Goal: Task Accomplishment & Management: Use online tool/utility

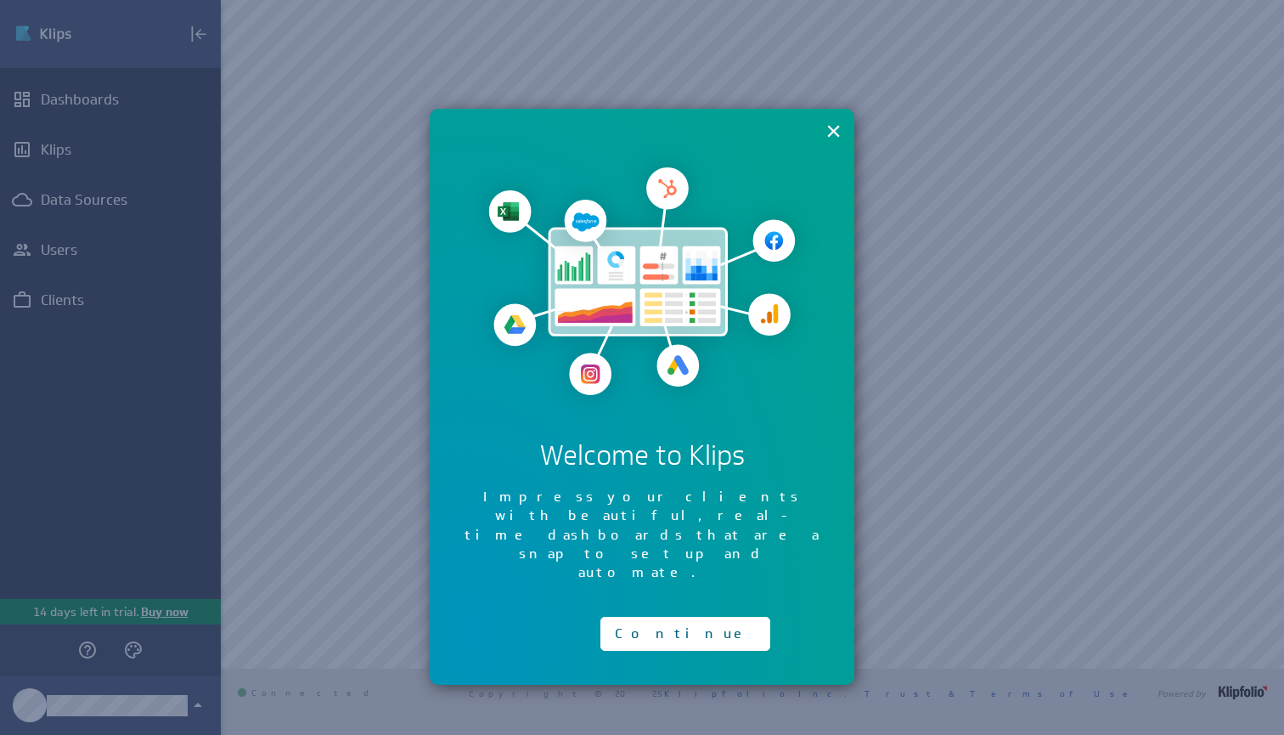
click at [644, 608] on div "Continue" at bounding box center [686, 629] width 170 height 42
click at [644, 617] on button "Continue" at bounding box center [686, 634] width 170 height 34
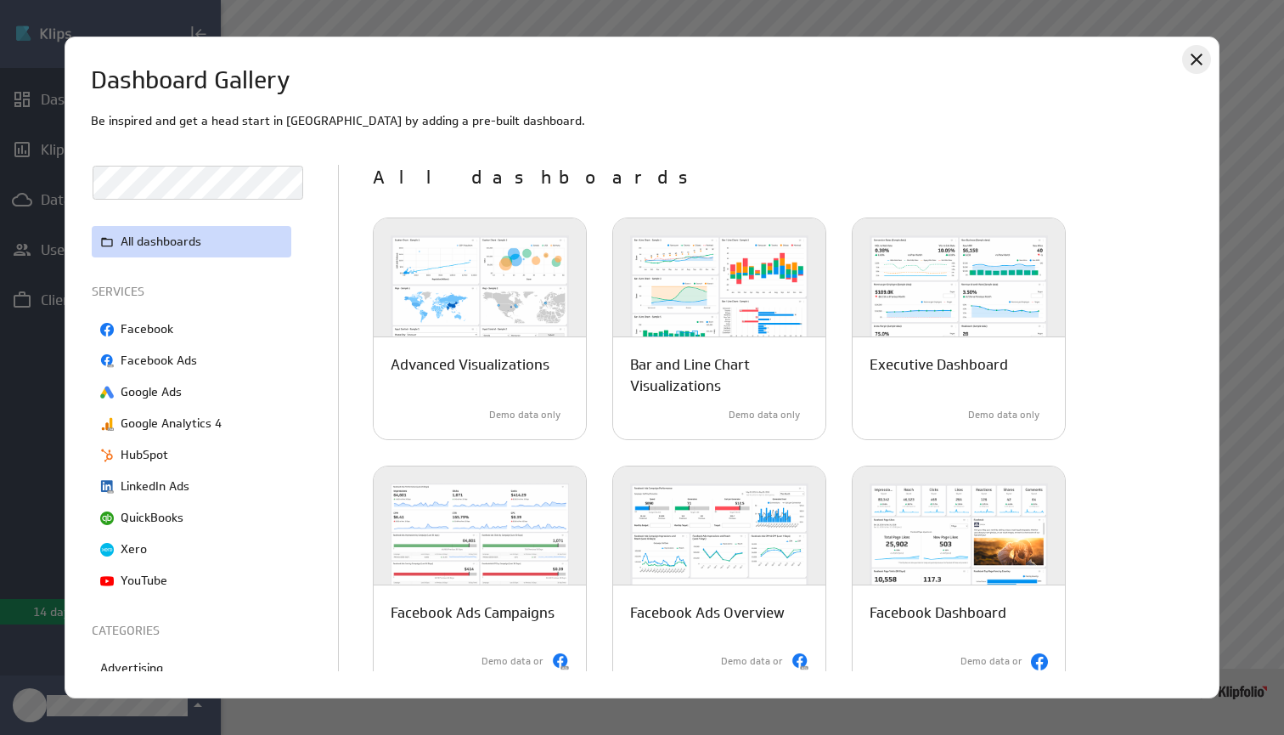
click at [1194, 55] on icon "Close" at bounding box center [1197, 59] width 20 height 20
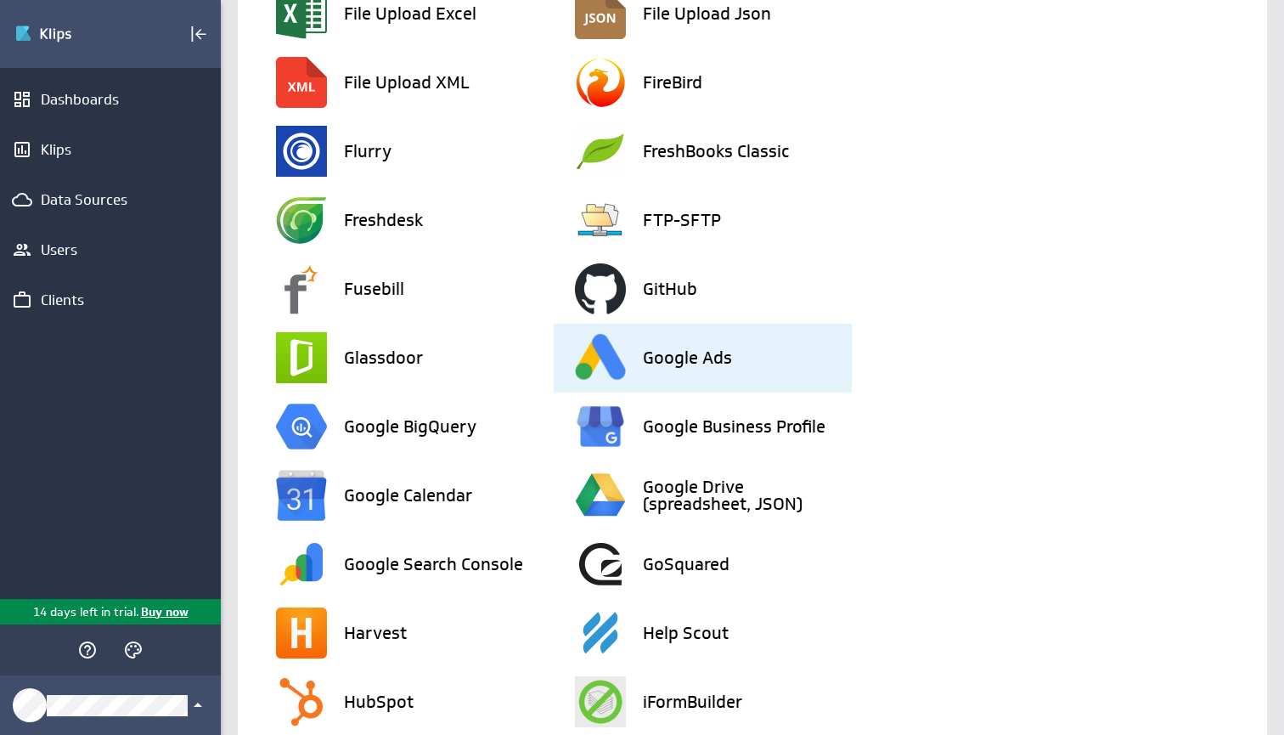
scroll to position [1392, 0]
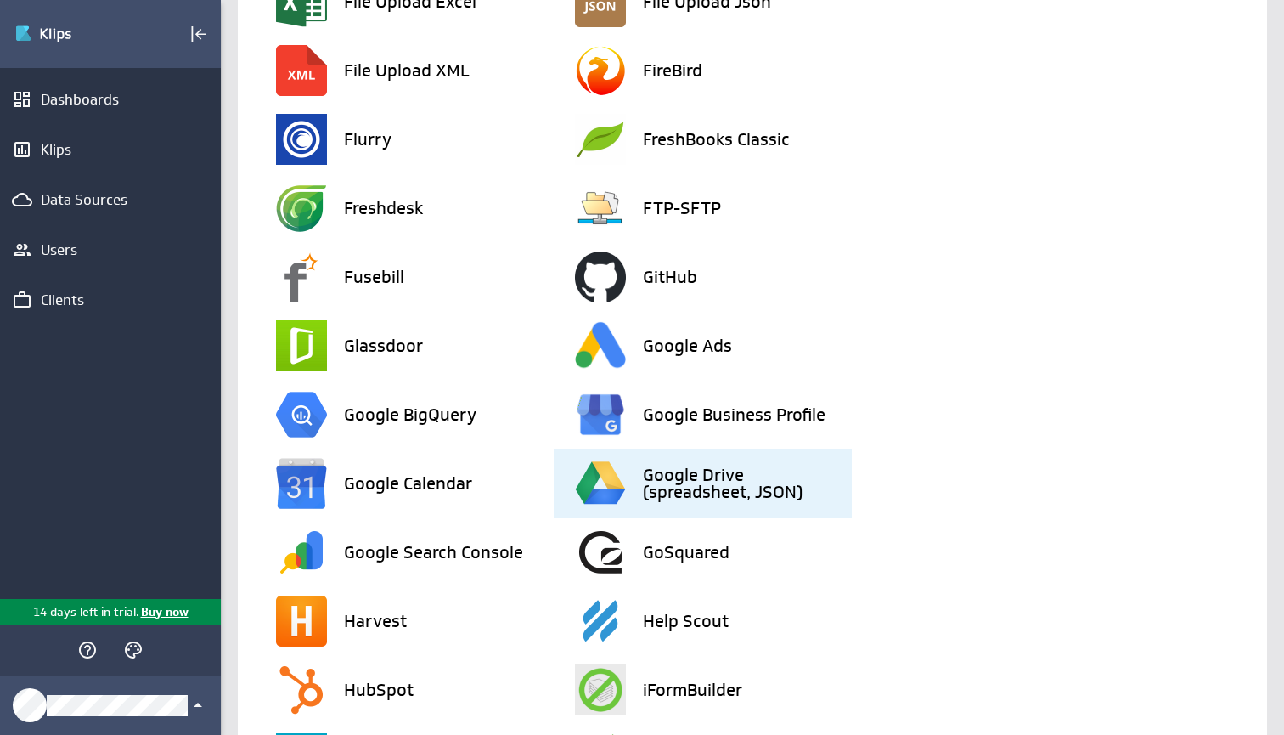
click at [707, 494] on h3 "Google Drive (spreadsheet, JSON)" at bounding box center [748, 483] width 210 height 34
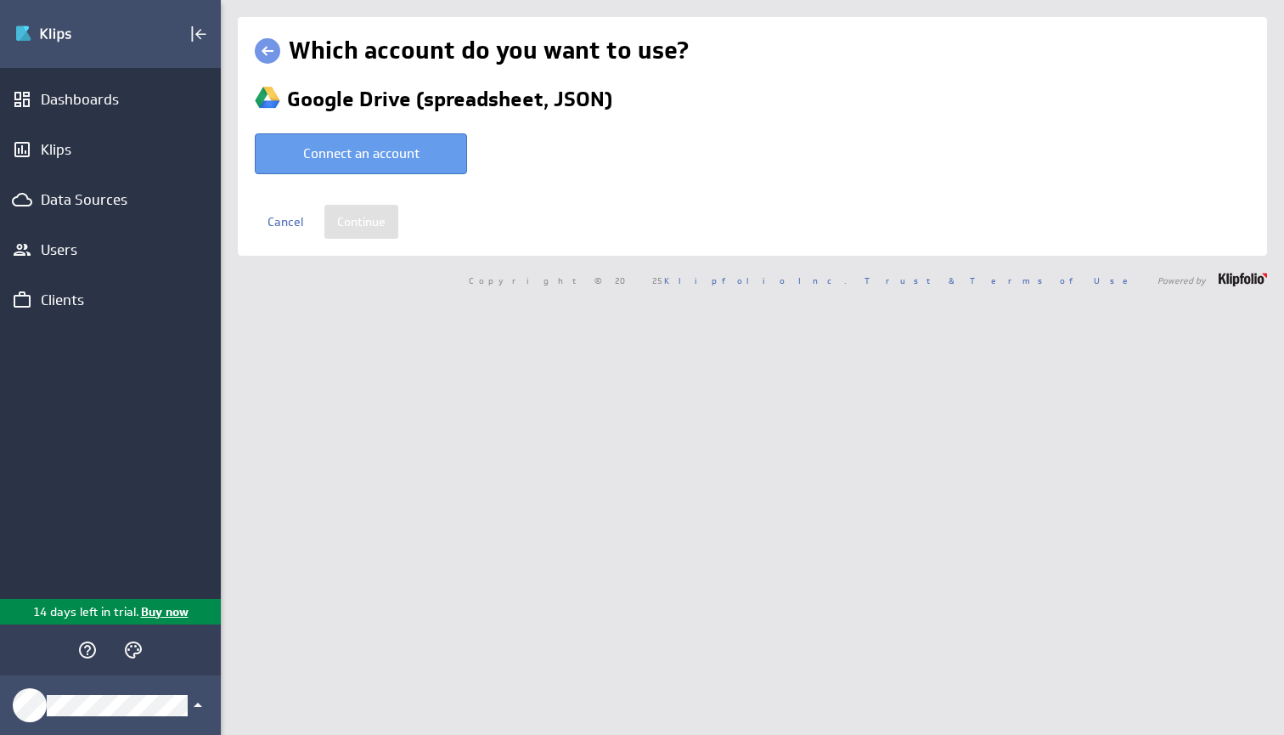
click at [390, 149] on button "Connect an account" at bounding box center [361, 153] width 212 height 41
type input "Liam @ Google created Aug 22, 2025 at 10:35 AM EDT"
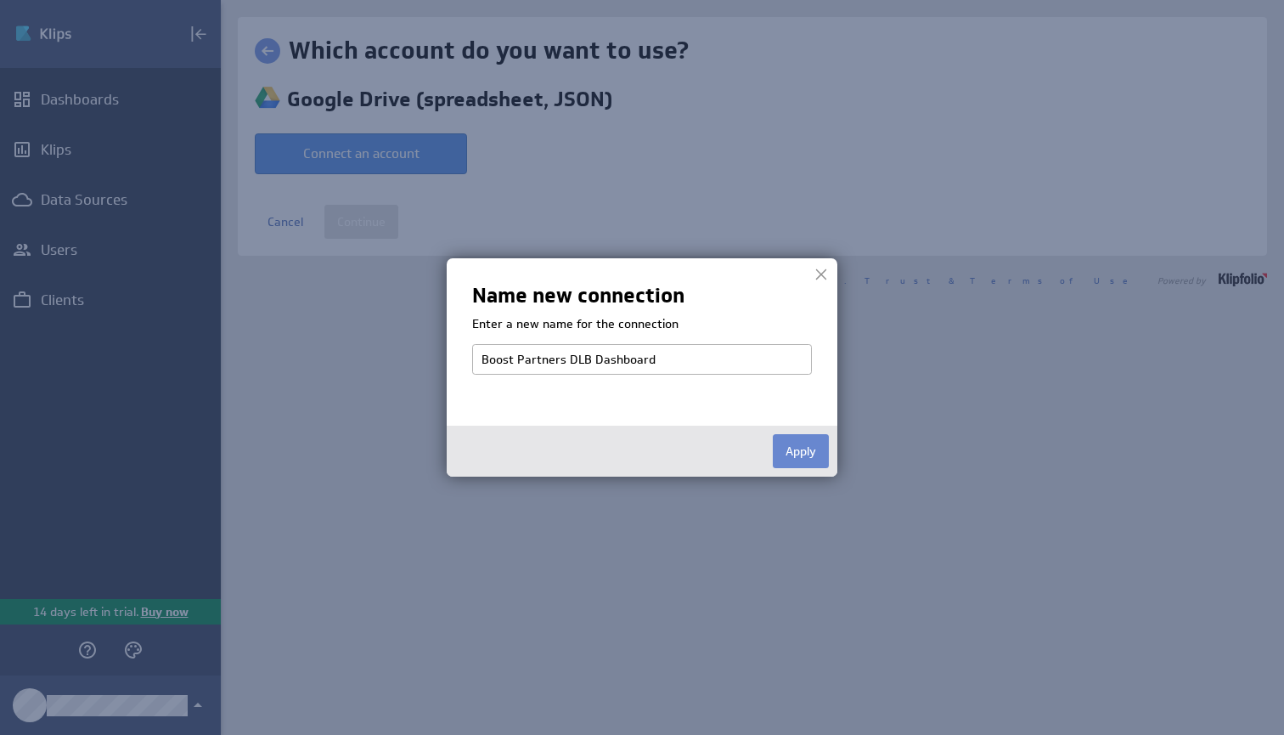
type input "Boost Partners DLB Dashboard"
click at [818, 452] on button "Apply" at bounding box center [801, 451] width 56 height 34
select select "84584ec5a4eefcc106260fbee2641401"
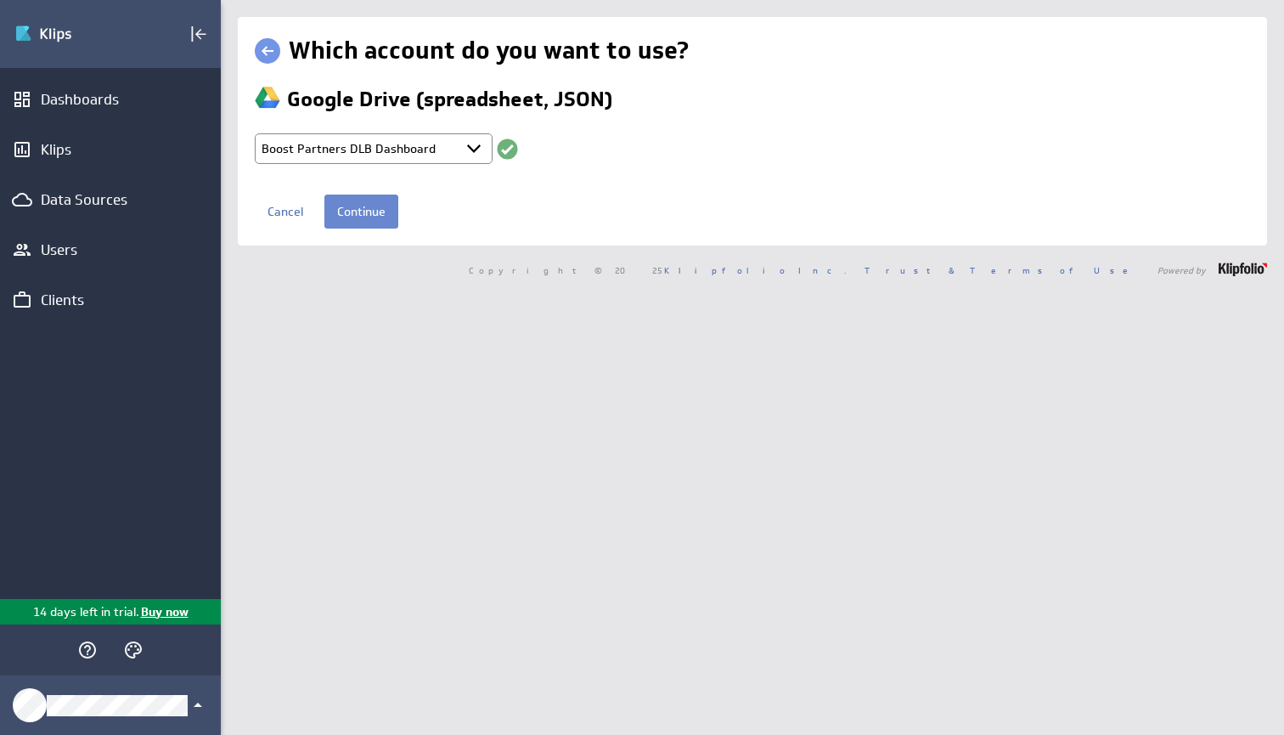
click at [393, 214] on input "Continue" at bounding box center [361, 212] width 74 height 34
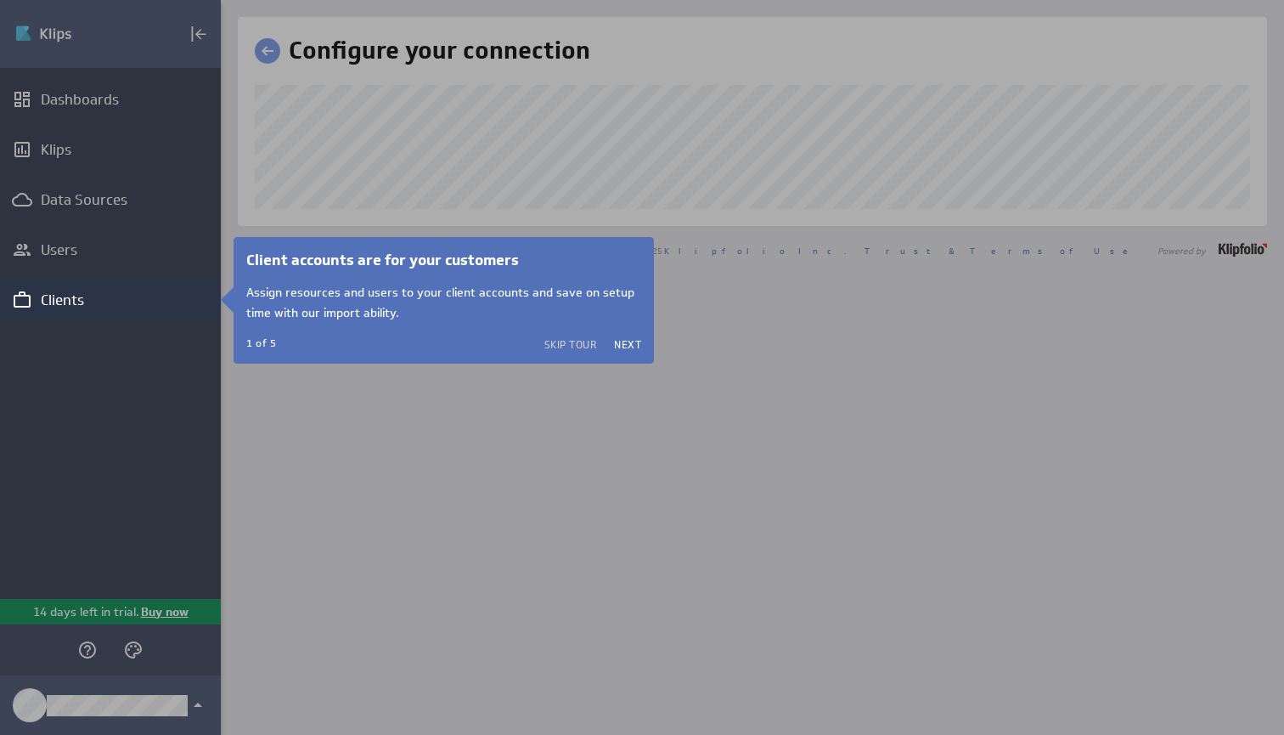
click at [308, 159] on div at bounding box center [752, 367] width 1063 height 735
click at [628, 343] on button "Next" at bounding box center [627, 344] width 27 height 14
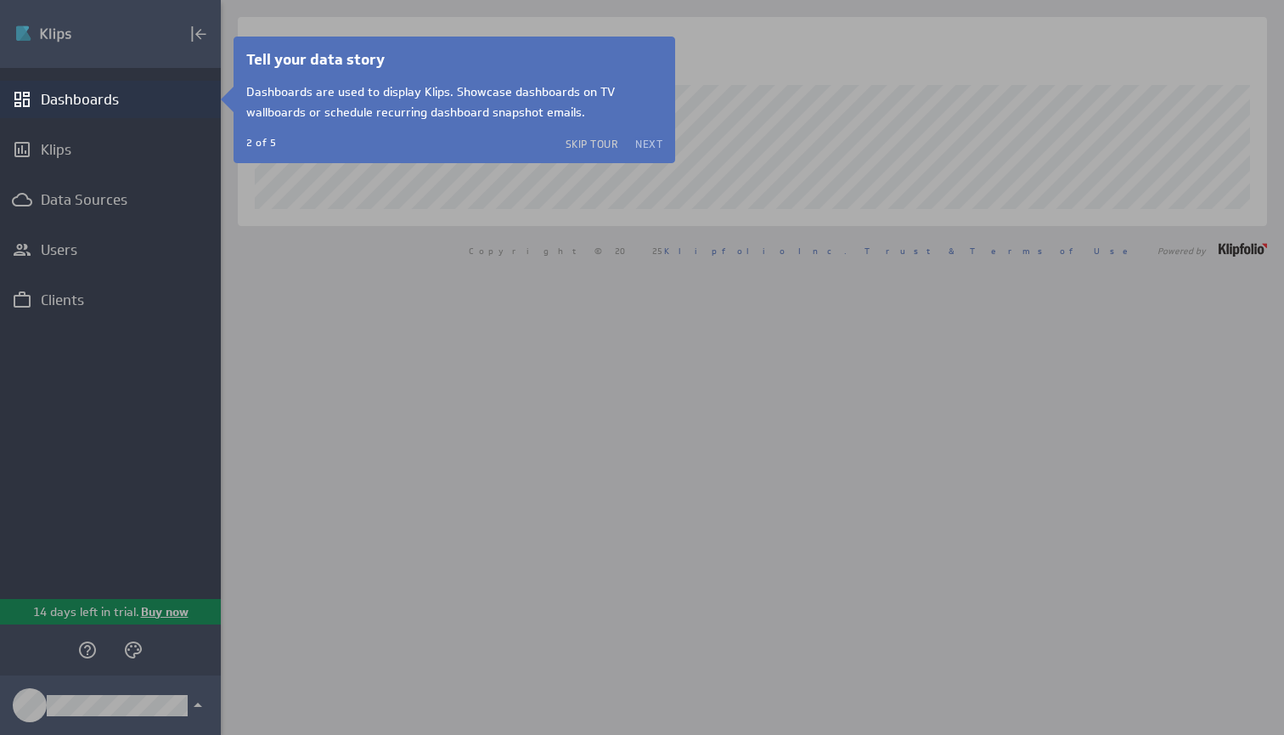
click at [650, 140] on button "Next" at bounding box center [648, 144] width 27 height 14
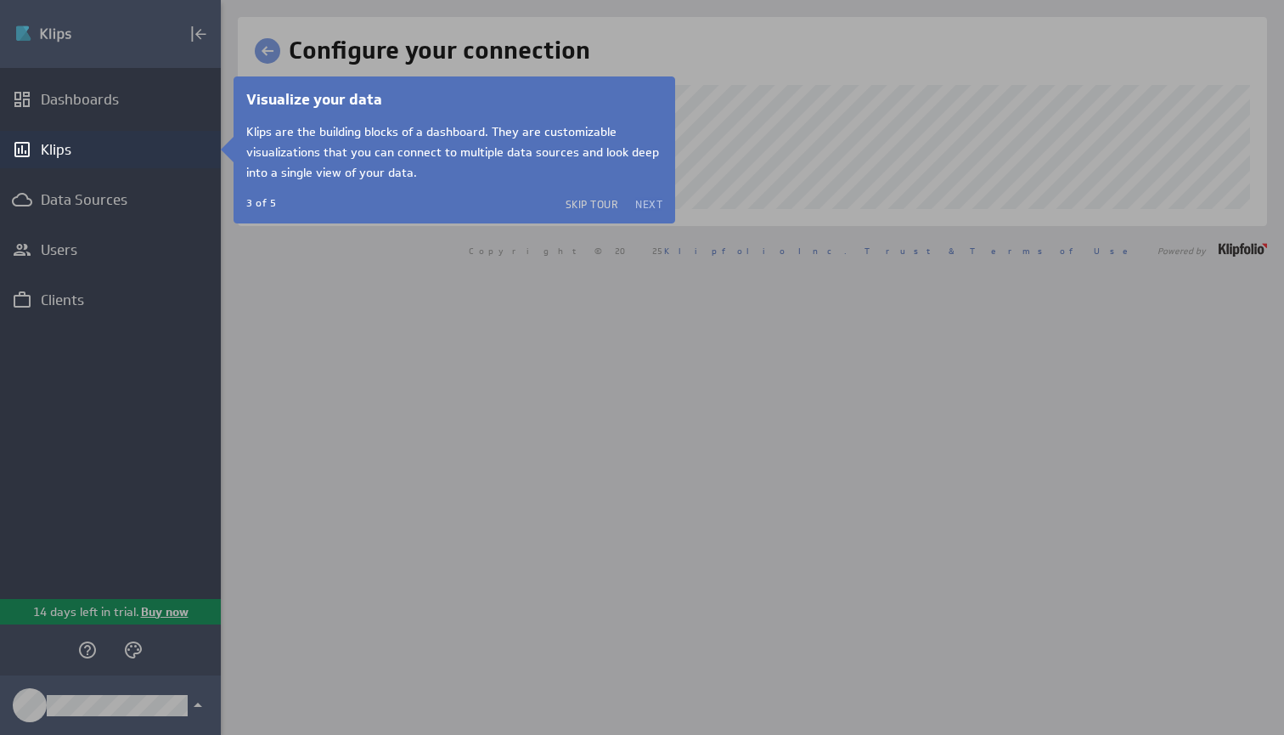
click at [645, 205] on button "Next" at bounding box center [648, 204] width 27 height 14
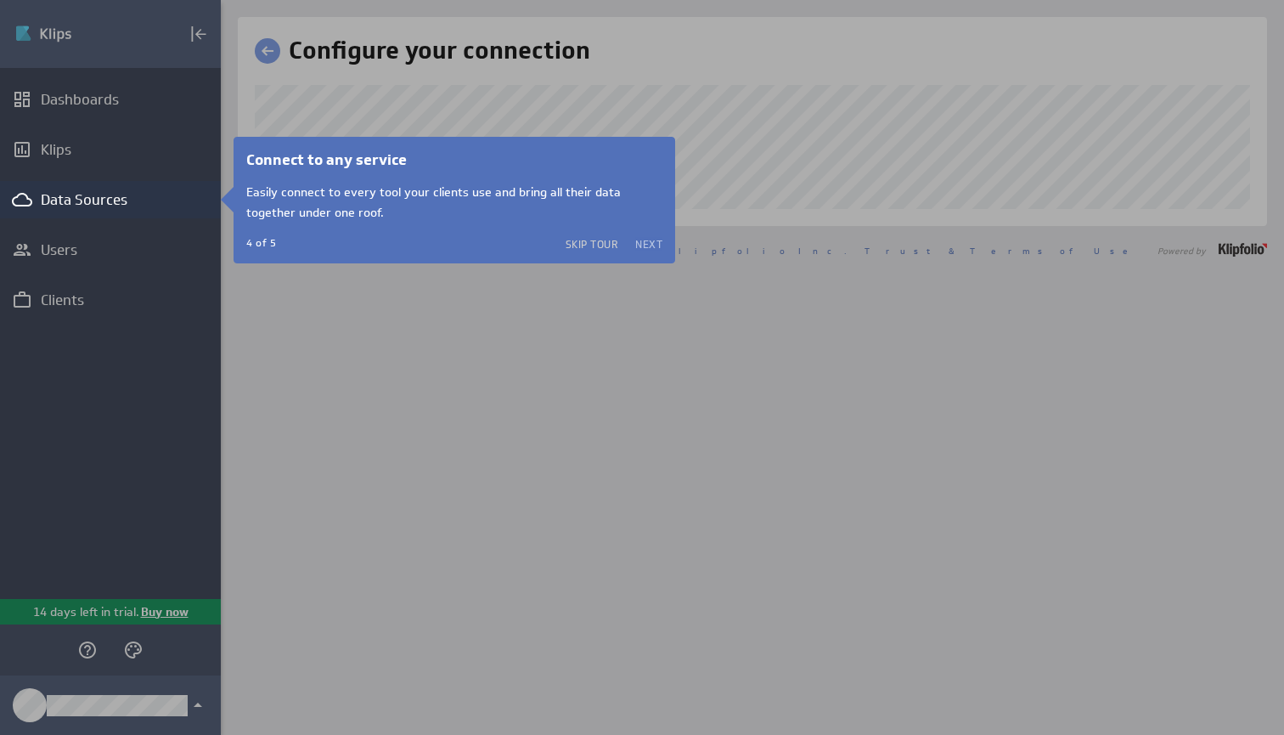
click at [644, 237] on button "Next" at bounding box center [648, 244] width 27 height 14
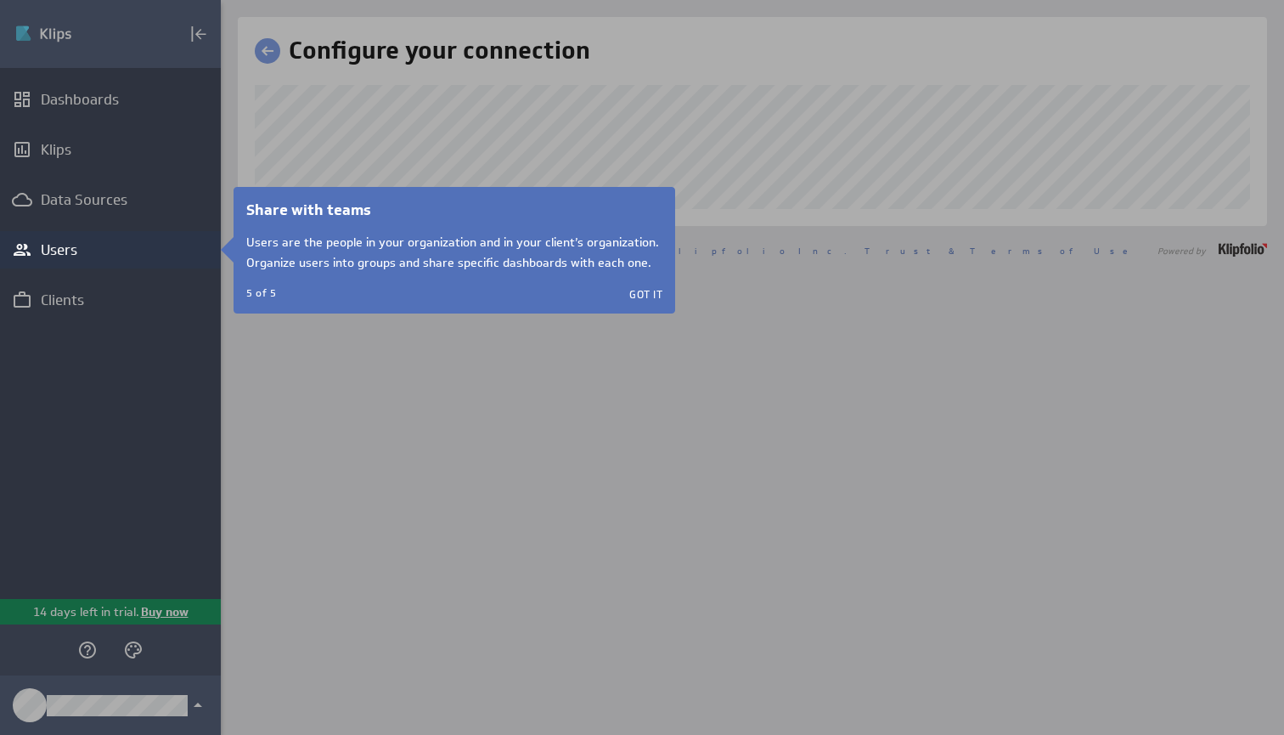
click at [635, 285] on div "Share with teams Users are the people in your organization and in your client’s…" at bounding box center [454, 250] width 416 height 101
click at [640, 295] on button "Got it" at bounding box center [645, 294] width 33 height 14
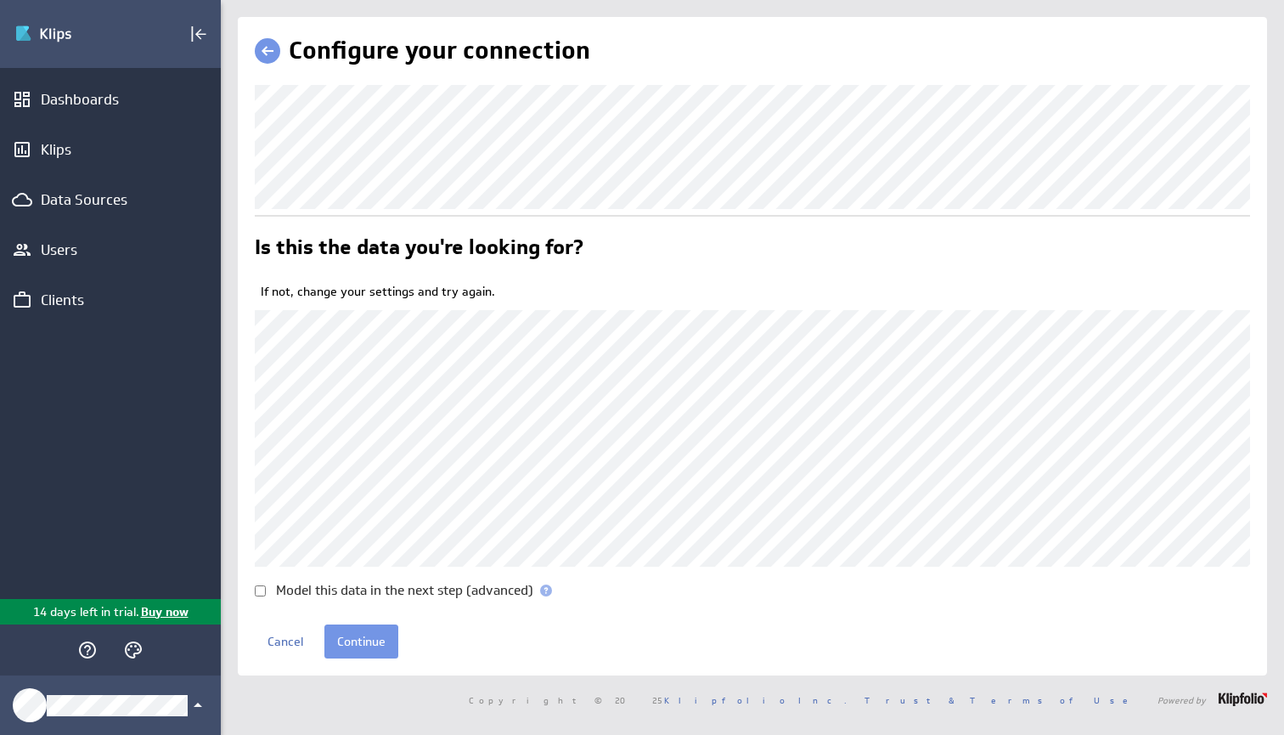
click at [549, 596] on span at bounding box center [546, 590] width 12 height 12
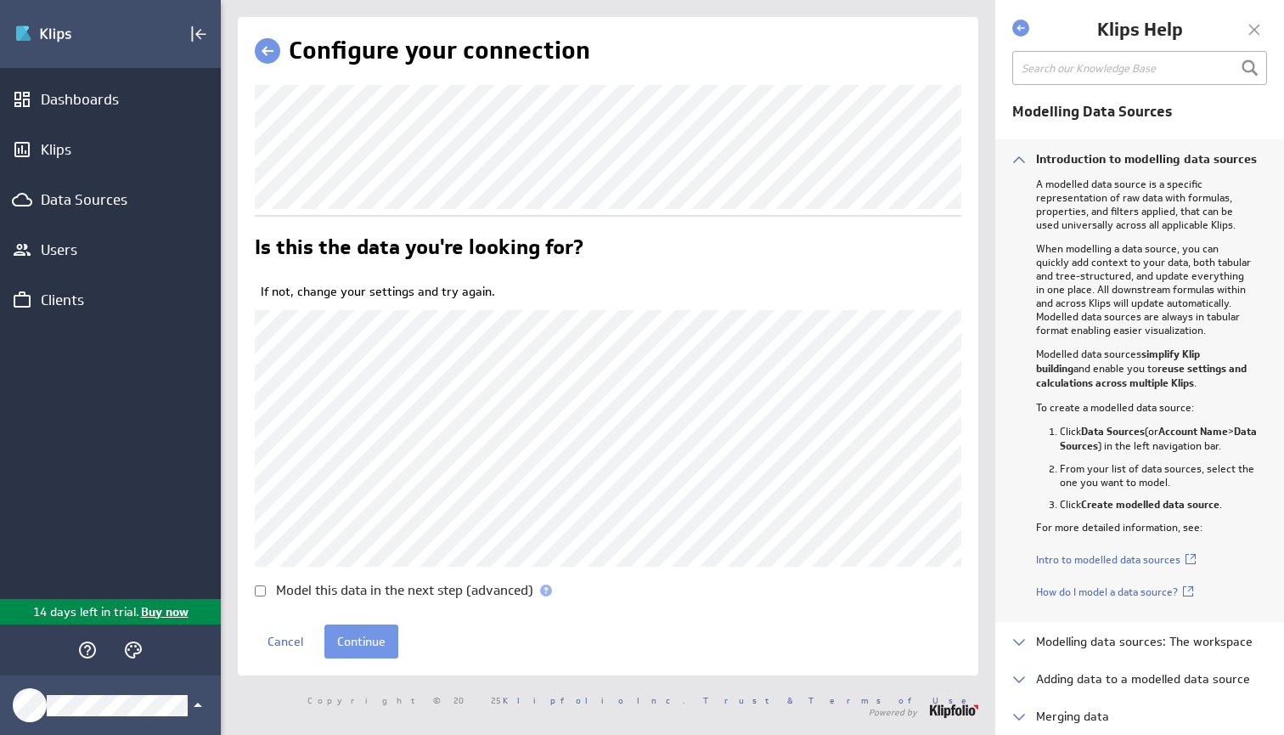
click at [549, 596] on span at bounding box center [546, 590] width 12 height 12
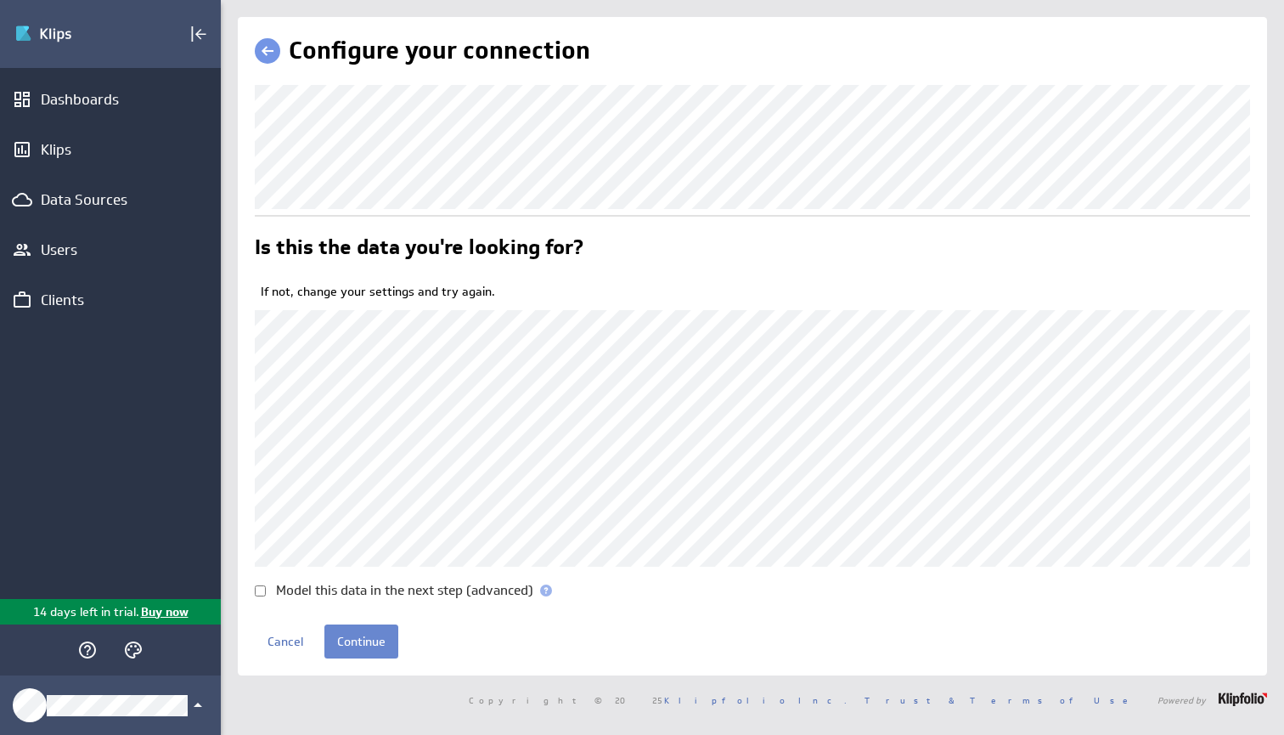
click at [369, 658] on input "Continue" at bounding box center [361, 641] width 74 height 34
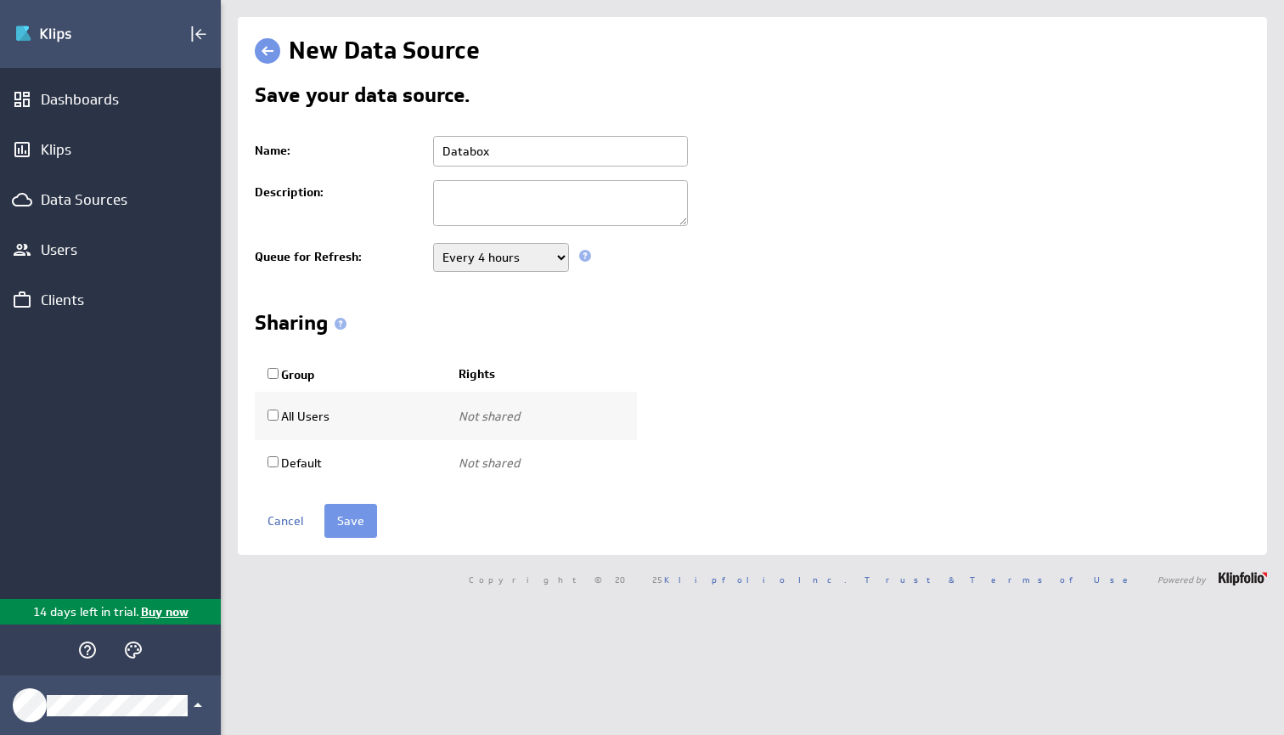
click at [538, 138] on input "Databox" at bounding box center [560, 151] width 255 height 31
type input "DLB Financials"
select select "900"
click at [343, 518] on input "Save" at bounding box center [350, 521] width 53 height 34
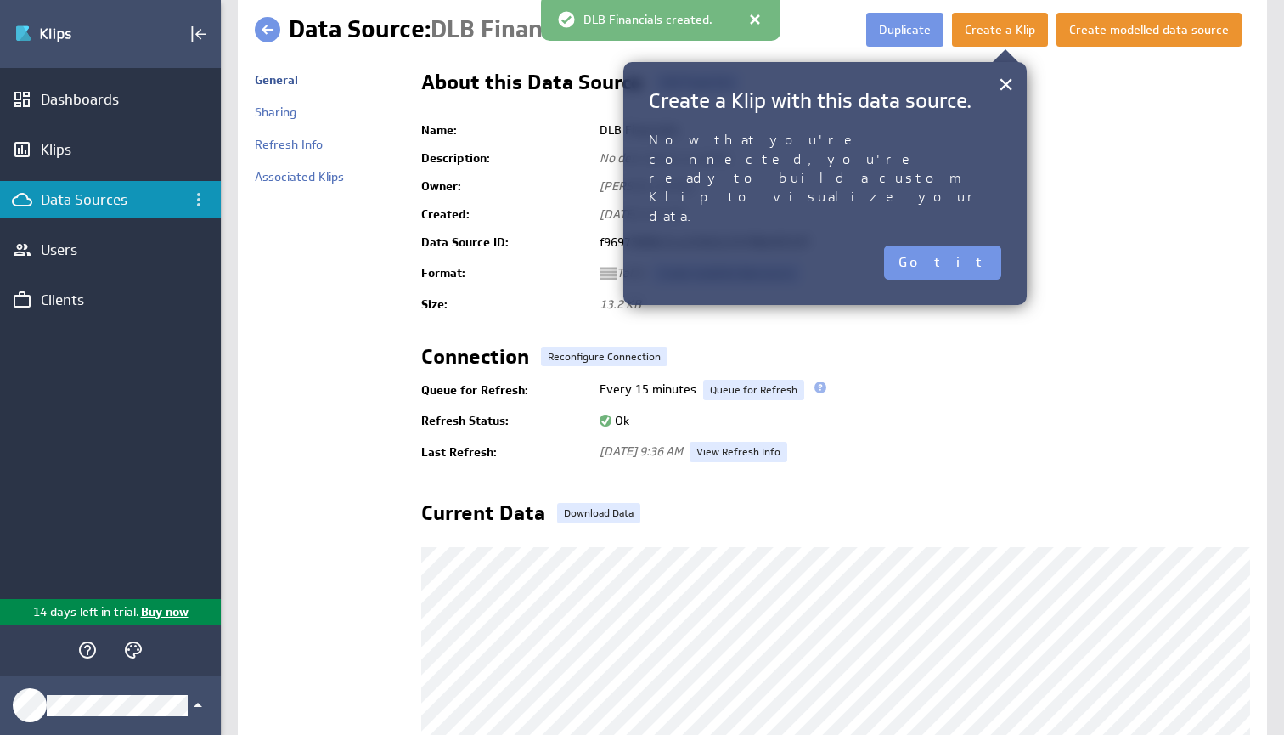
scroll to position [19, 0]
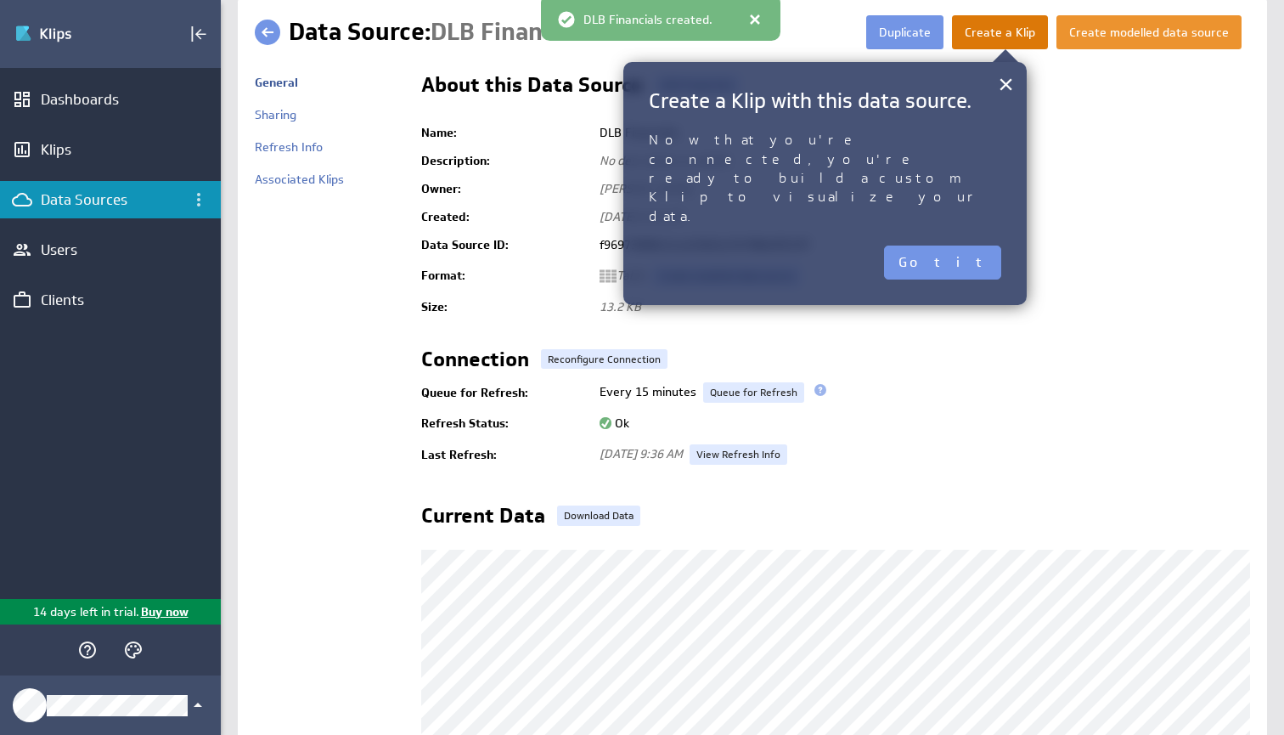
click at [997, 25] on button "Create a Klip" at bounding box center [1000, 32] width 96 height 34
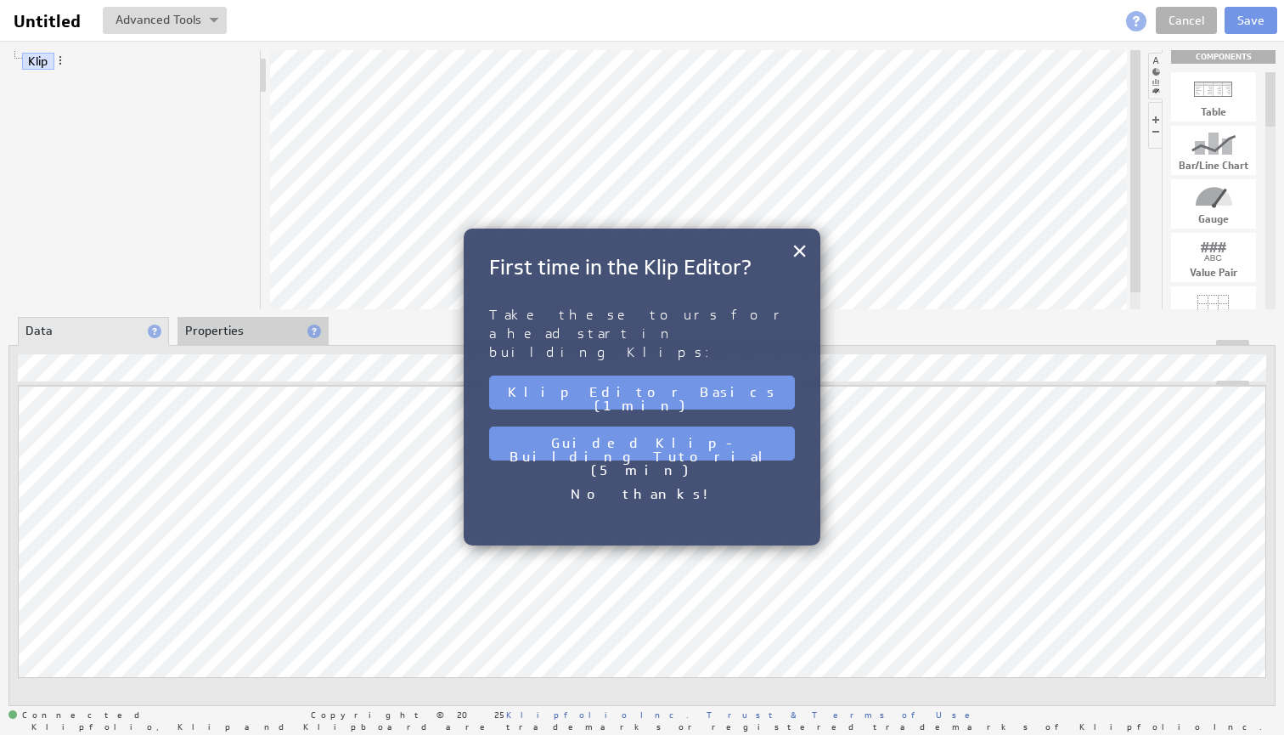
click at [670, 375] on button "Klip Editor Basics (1 min)" at bounding box center [642, 392] width 306 height 34
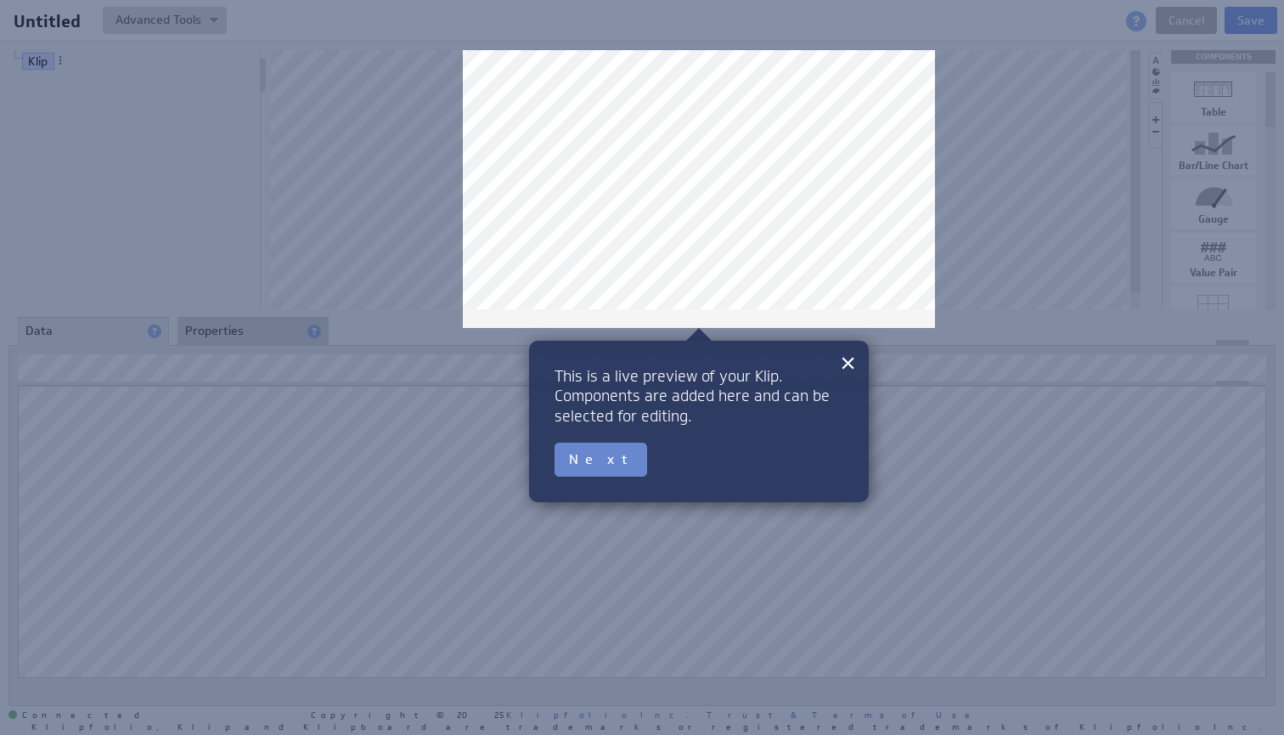
click at [606, 452] on button "Next" at bounding box center [601, 460] width 93 height 34
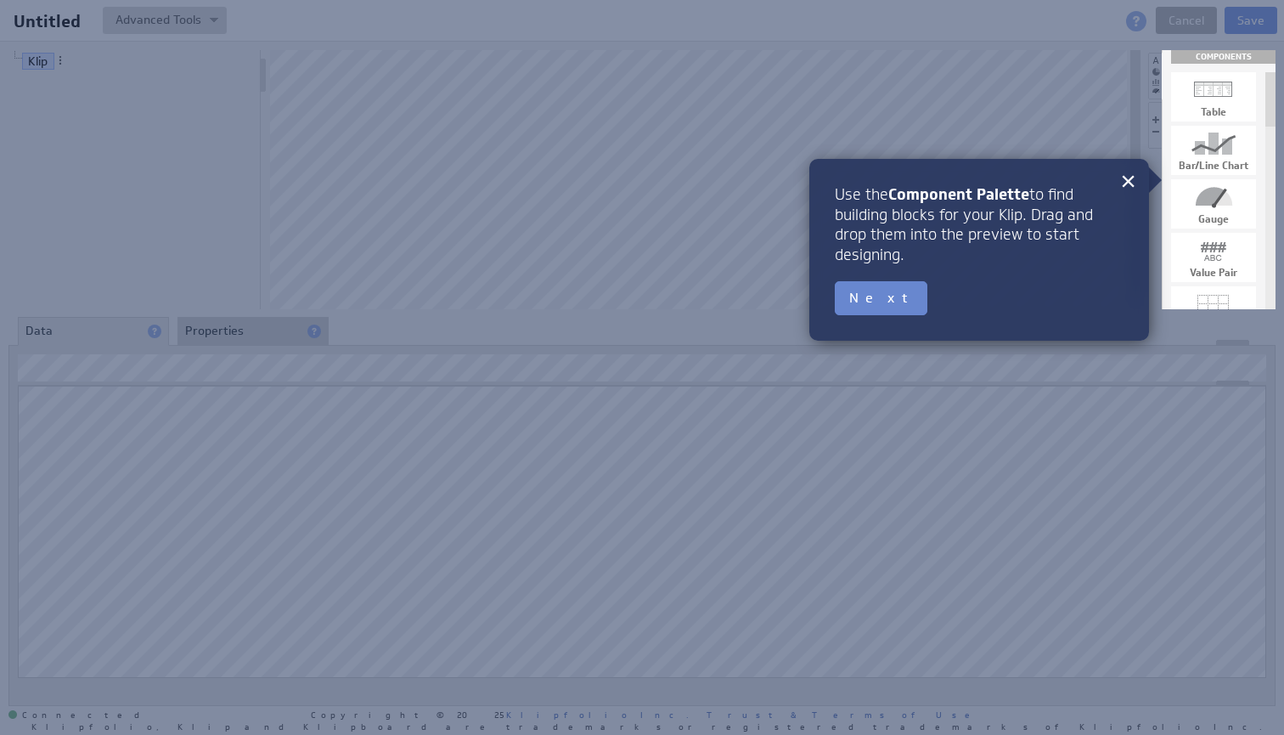
click at [861, 301] on button "Next" at bounding box center [881, 298] width 93 height 34
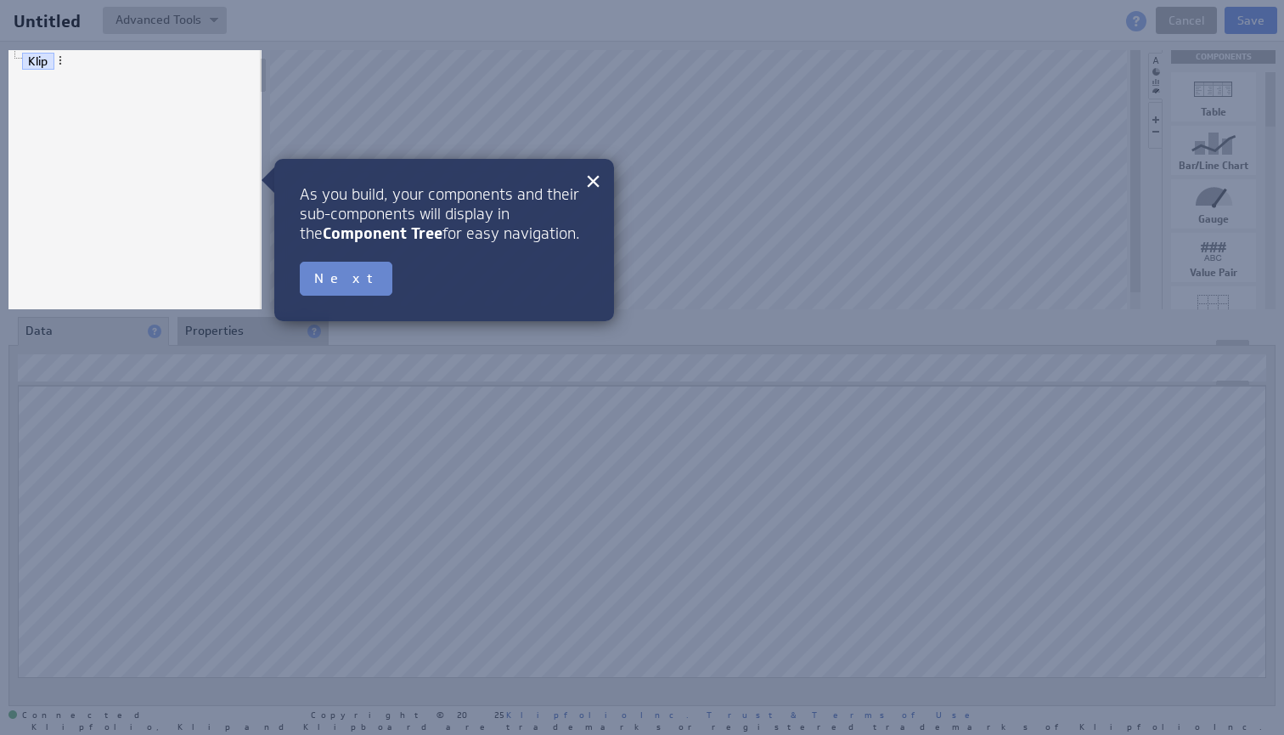
click at [337, 275] on button "Next" at bounding box center [346, 279] width 93 height 34
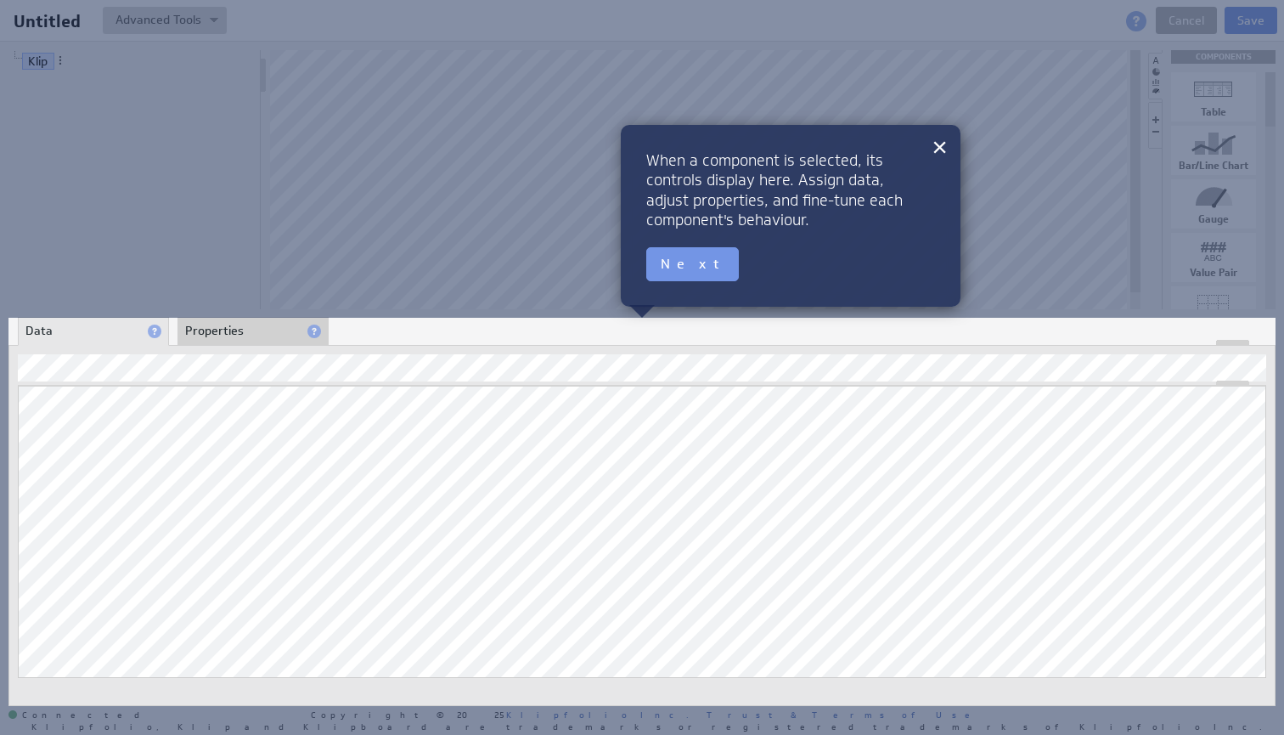
click at [445, 319] on div "About Data Properties Layout Drill Down Indicators Updating... Select a Functio…" at bounding box center [641, 512] width 1267 height 388
click at [675, 271] on button "Next" at bounding box center [692, 264] width 93 height 34
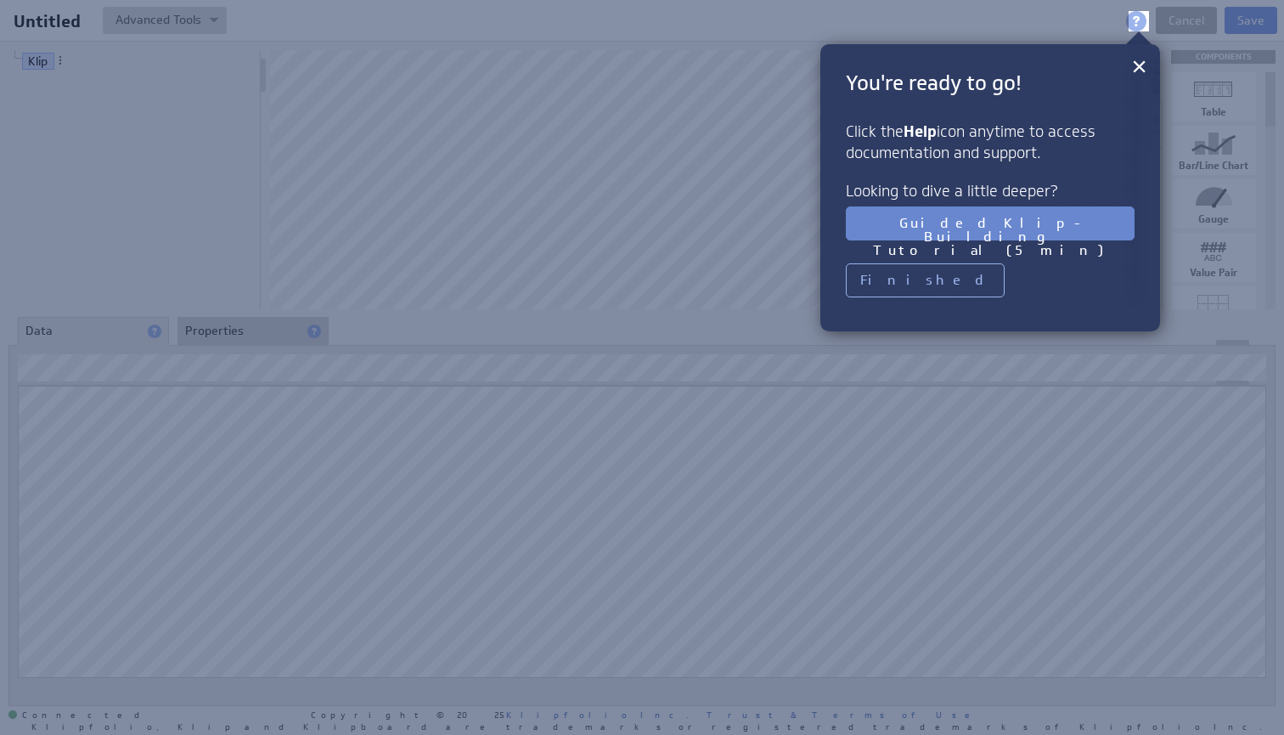
click at [932, 226] on button "Guided Klip-Building Tutorial (5 min)" at bounding box center [990, 223] width 289 height 34
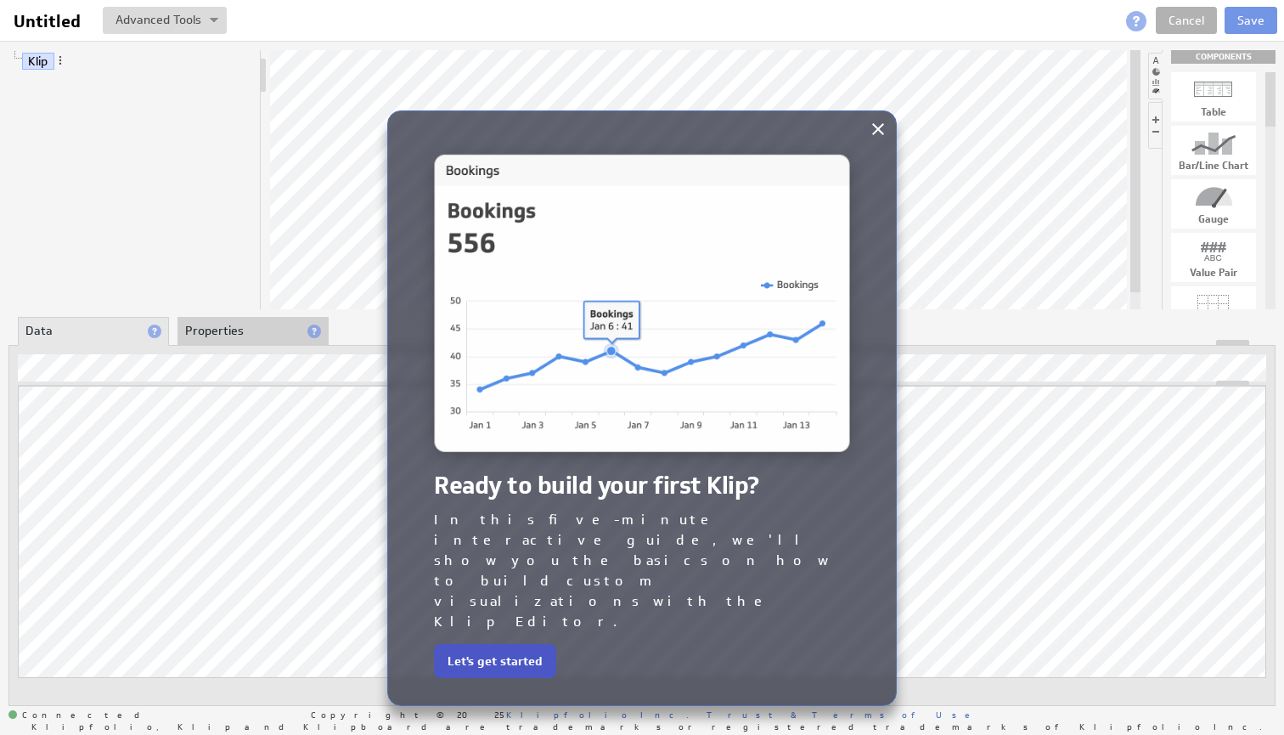
click at [498, 644] on button "Let's get started" at bounding box center [495, 661] width 122 height 34
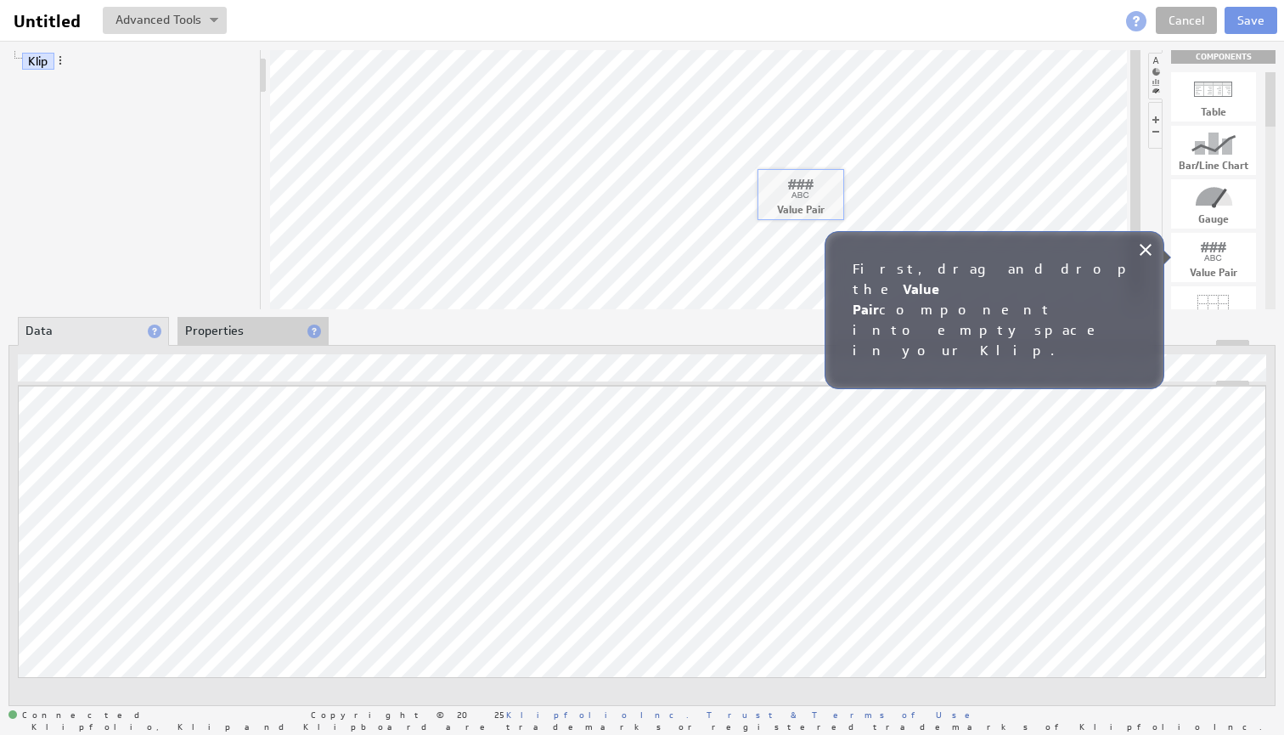
drag, startPoint x: 1214, startPoint y: 250, endPoint x: 798, endPoint y: 186, distance: 421.1
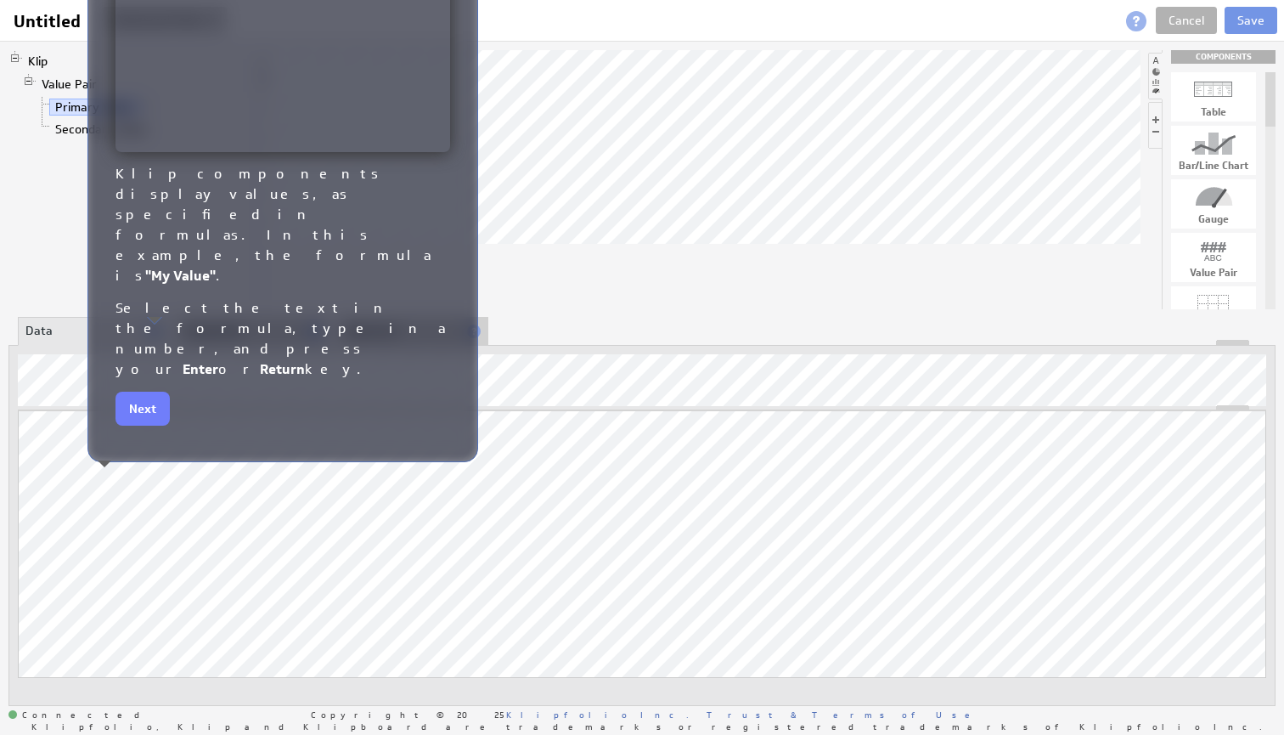
drag, startPoint x: 341, startPoint y: 251, endPoint x: 375, endPoint y: 243, distance: 35.0
click at [375, 298] on h2 "Select the text in the formula, type in a number, and press your Enter or Retur…" at bounding box center [283, 339] width 335 height 82
click at [516, 127] on div "Klip components display values, as specified in formulas. In this example, the …" at bounding box center [333, 116] width 391 height 403
click at [516, 131] on div "Klip components display values, as specified in formulas. In this example, the …" at bounding box center [333, 116] width 391 height 403
click at [516, 140] on div "Klip components display values, as specified in formulas. In this example, the …" at bounding box center [333, 116] width 391 height 403
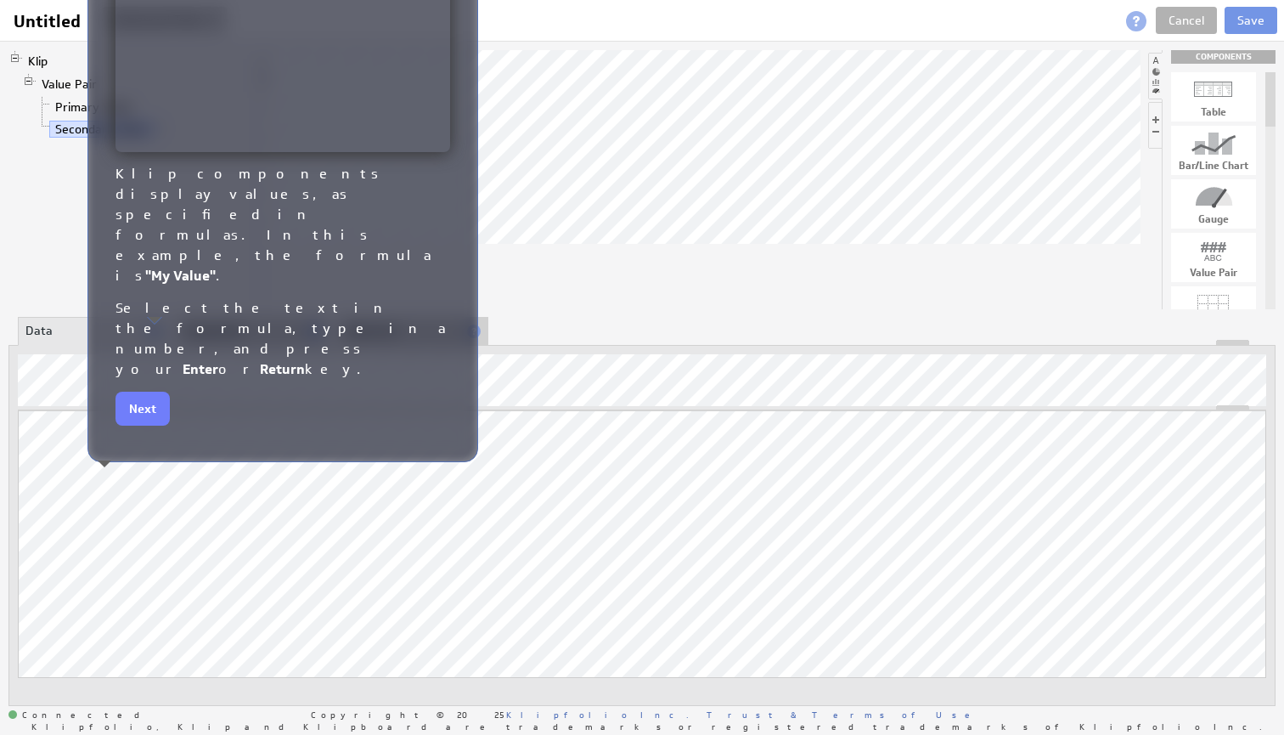
click at [659, 279] on div at bounding box center [705, 179] width 871 height 259
click at [150, 392] on button "Next" at bounding box center [143, 409] width 54 height 34
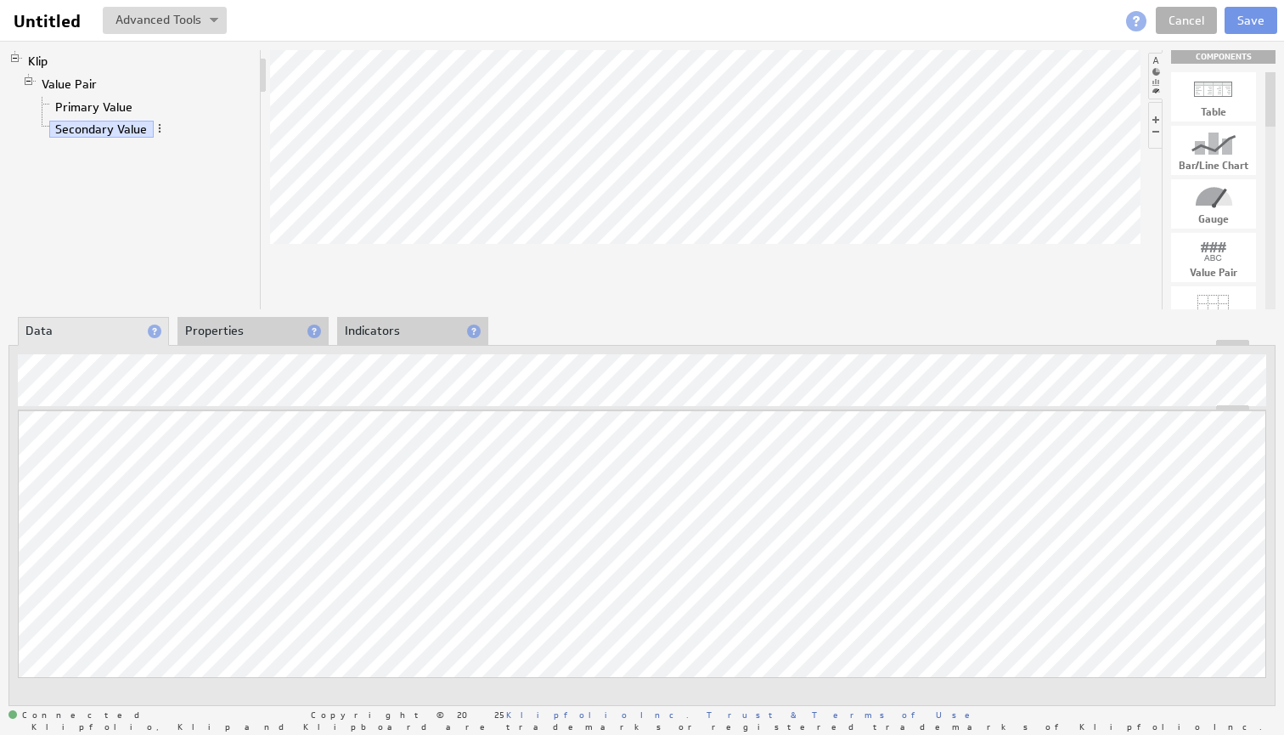
click at [528, 245] on div at bounding box center [705, 179] width 871 height 259
click at [544, 274] on div at bounding box center [705, 179] width 871 height 259
click at [204, 25] on button at bounding box center [165, 20] width 124 height 27
click at [1134, 22] on span at bounding box center [1136, 21] width 20 height 20
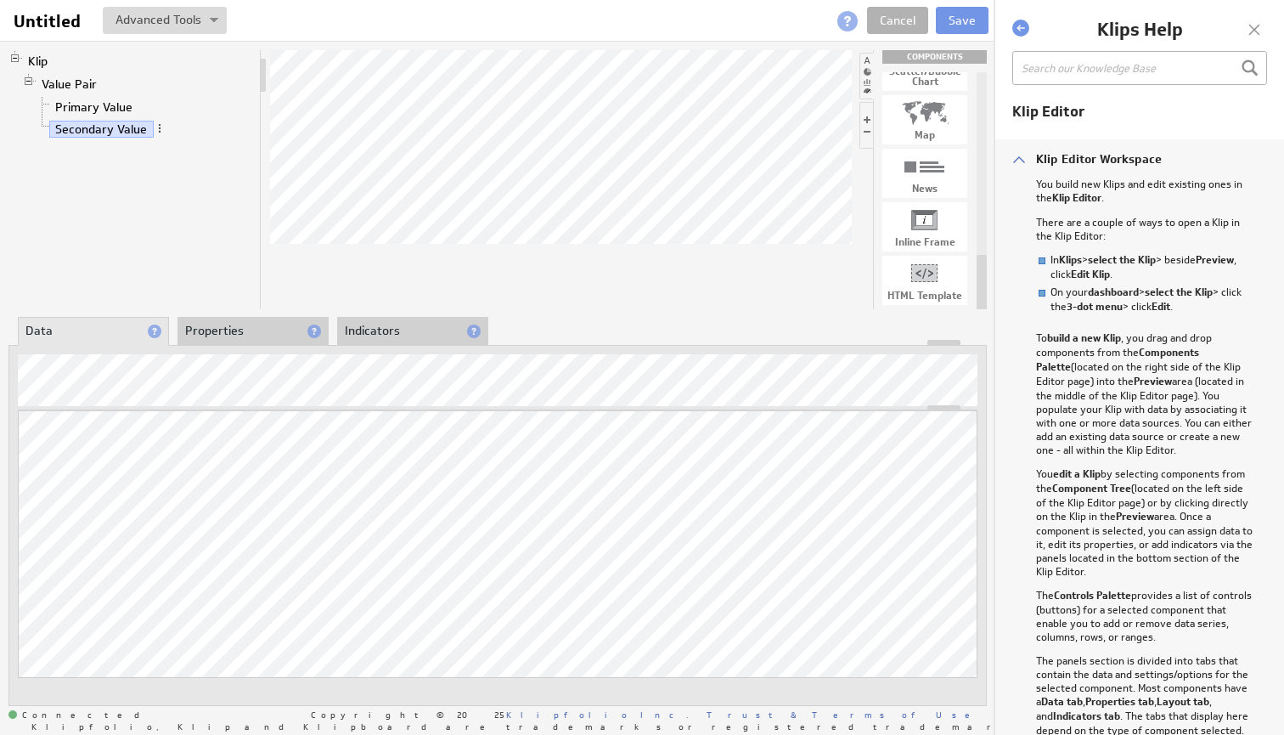
click at [1254, 20] on div at bounding box center [1254, 29] width 25 height 25
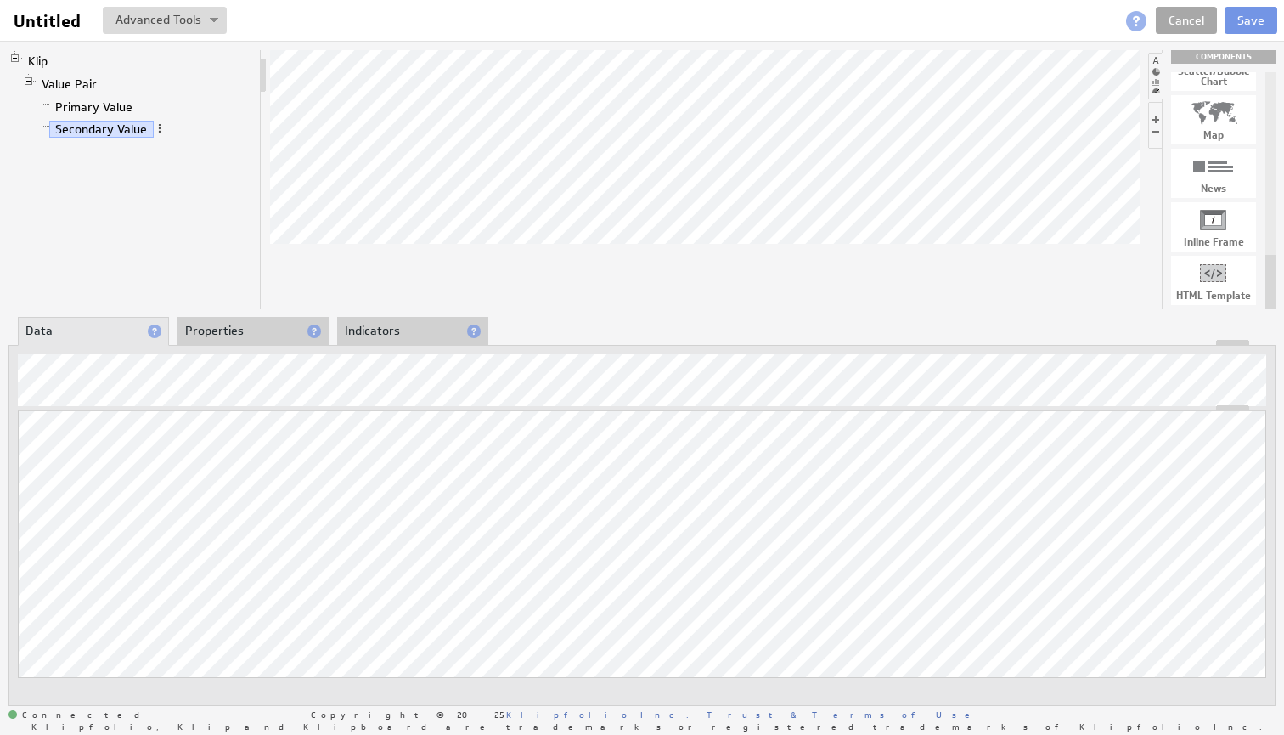
click at [1198, 15] on link "Cancel" at bounding box center [1186, 20] width 61 height 27
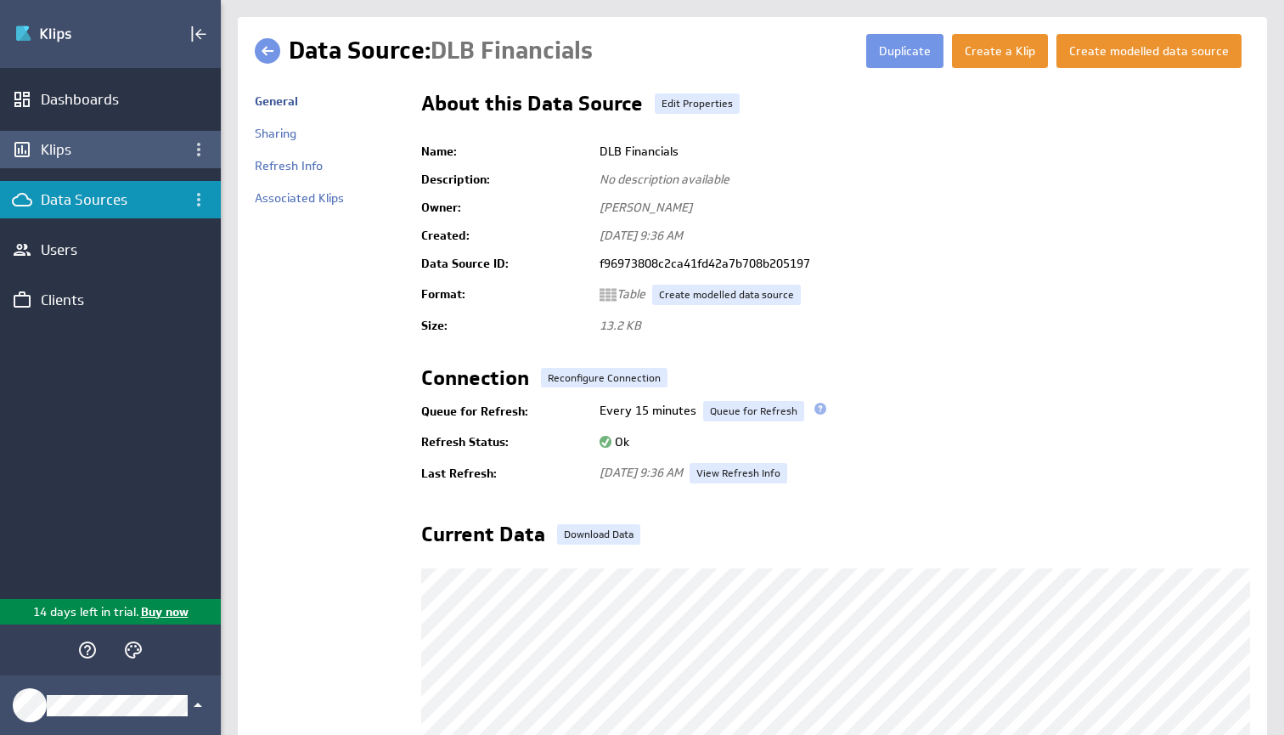
click at [118, 152] on div "Klips" at bounding box center [110, 149] width 139 height 19
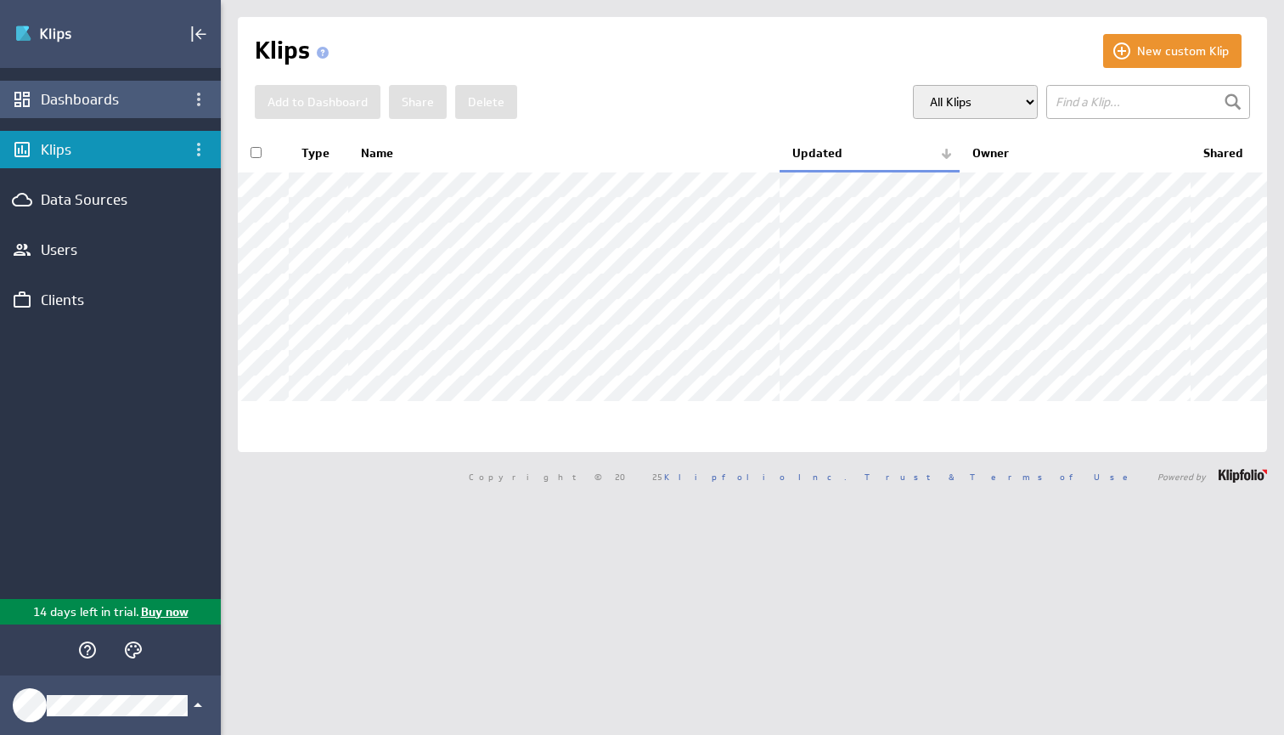
click at [110, 115] on div "Dashboards" at bounding box center [110, 99] width 221 height 37
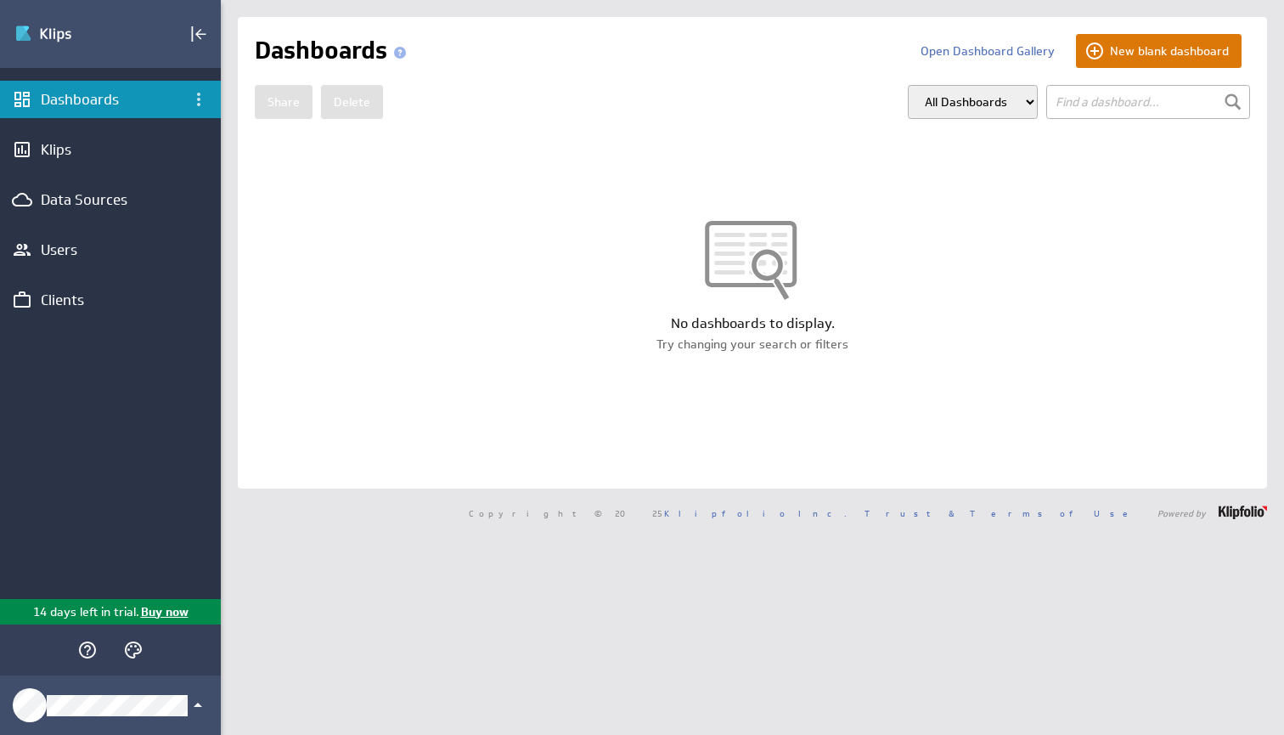
click at [1171, 49] on button "New blank dashboard" at bounding box center [1159, 51] width 166 height 34
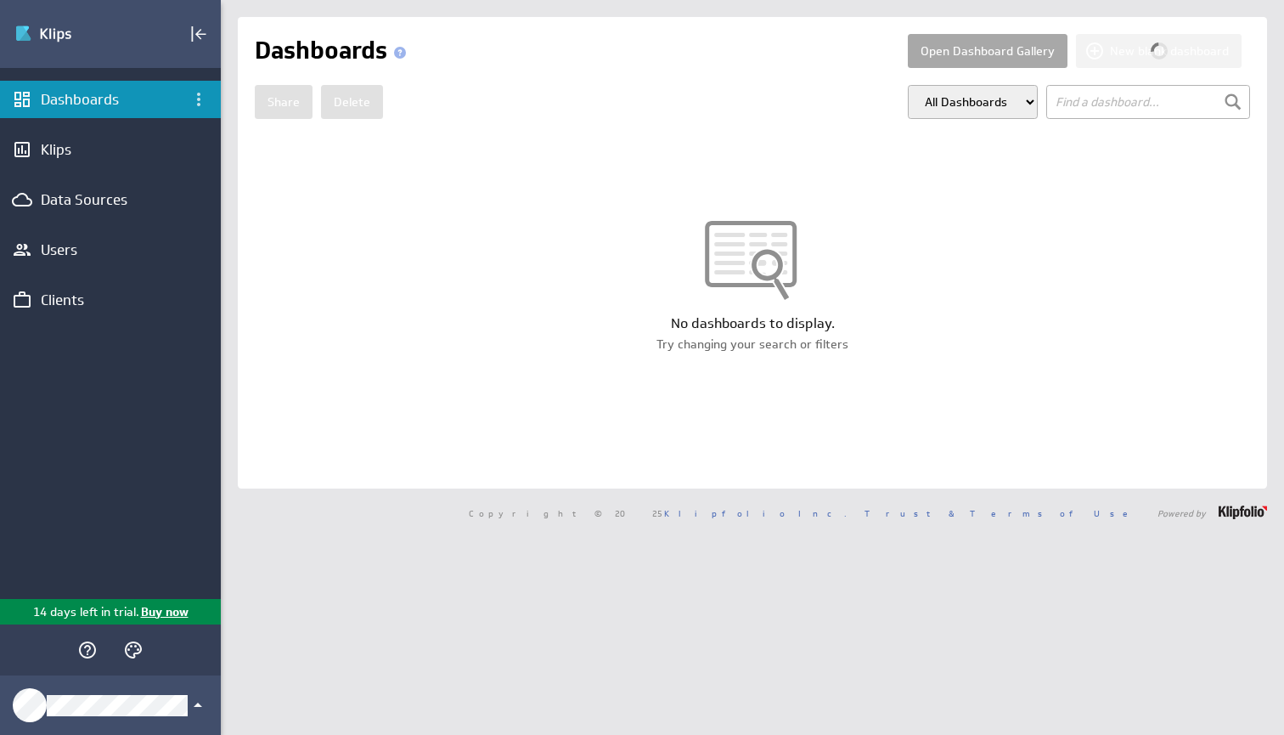
click at [980, 52] on button "Open Dashboard Gallery" at bounding box center [988, 51] width 160 height 34
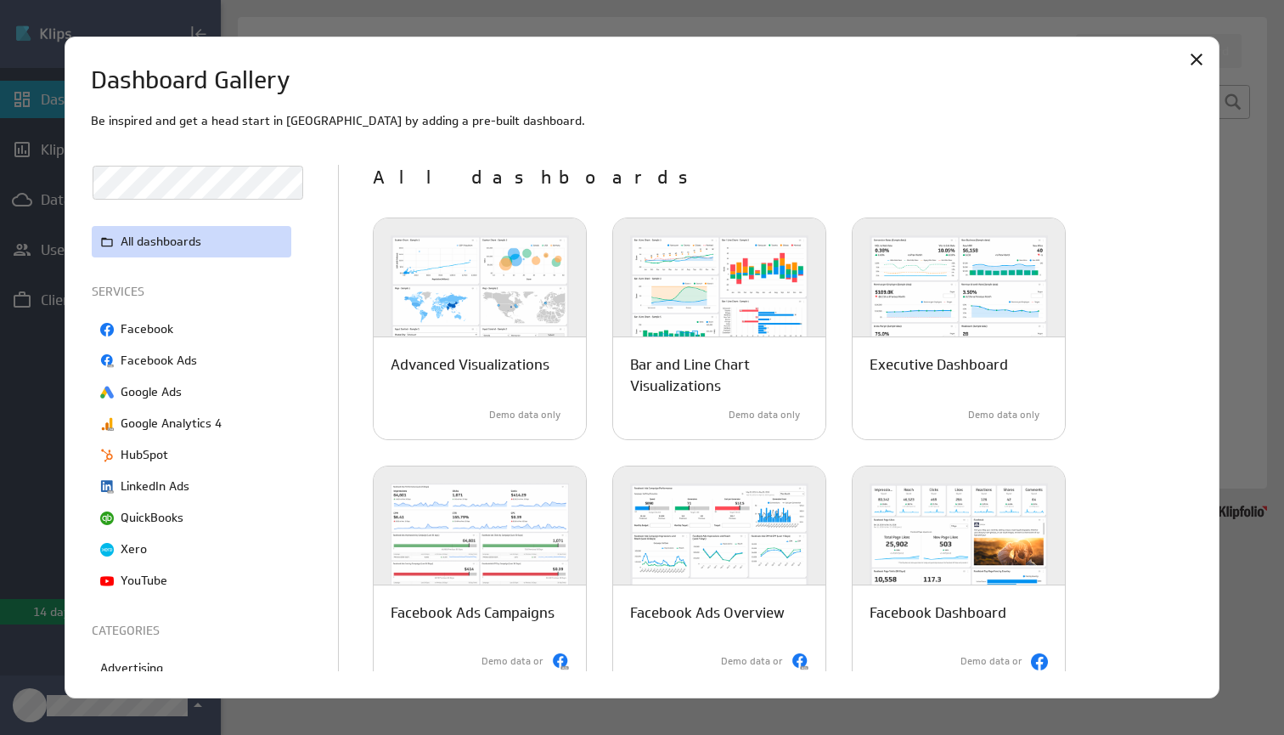
click at [1182, 54] on div "Dashboard Gallery Be inspired and get a head start in Klips by adding a pre-bui…" at bounding box center [643, 368] width 1156 height 662
click at [1189, 57] on icon "Close" at bounding box center [1197, 59] width 20 height 20
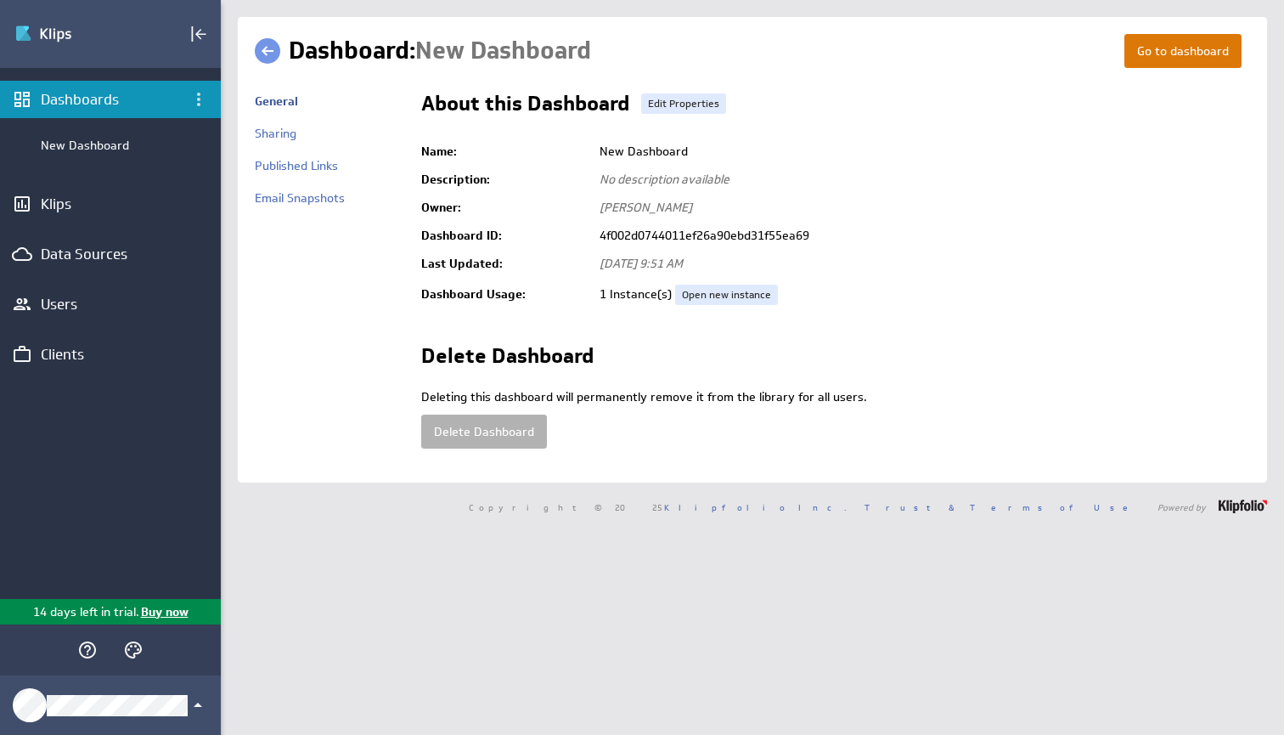
click at [1159, 40] on link "Go to dashboard" at bounding box center [1183, 51] width 117 height 34
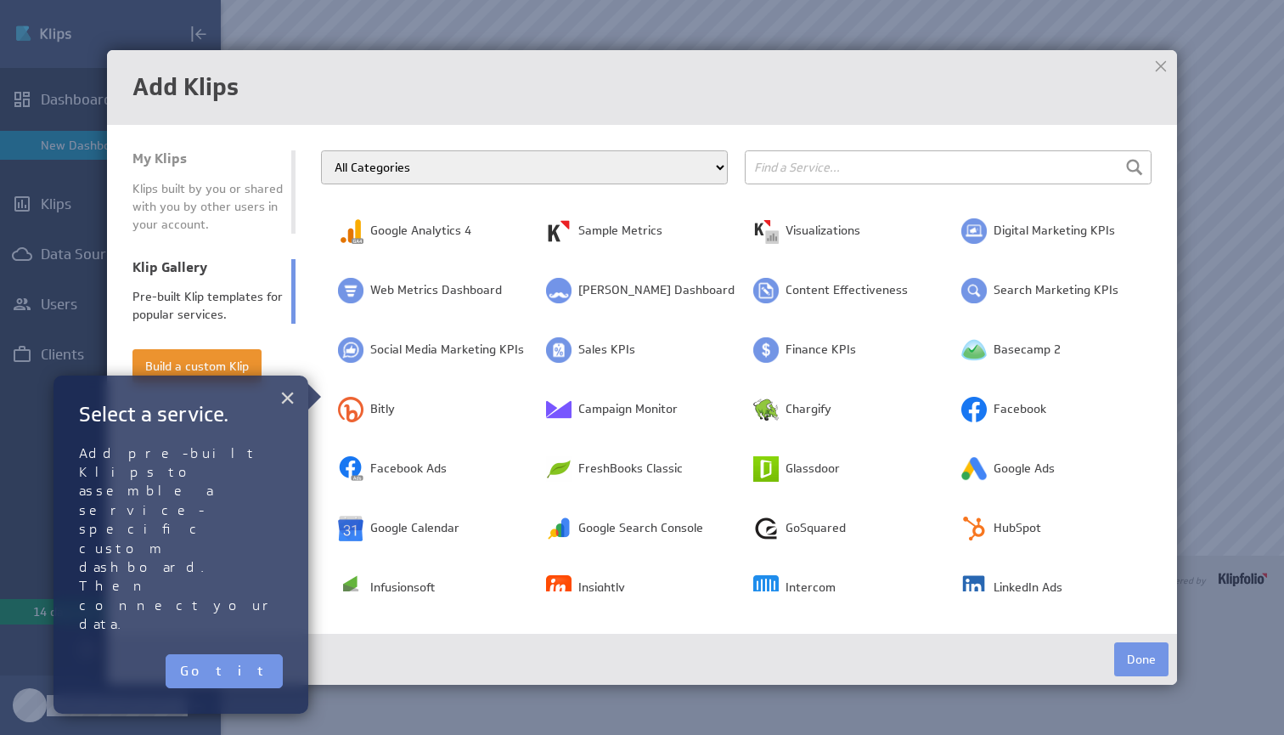
click at [291, 398] on button "×" at bounding box center [287, 398] width 16 height 34
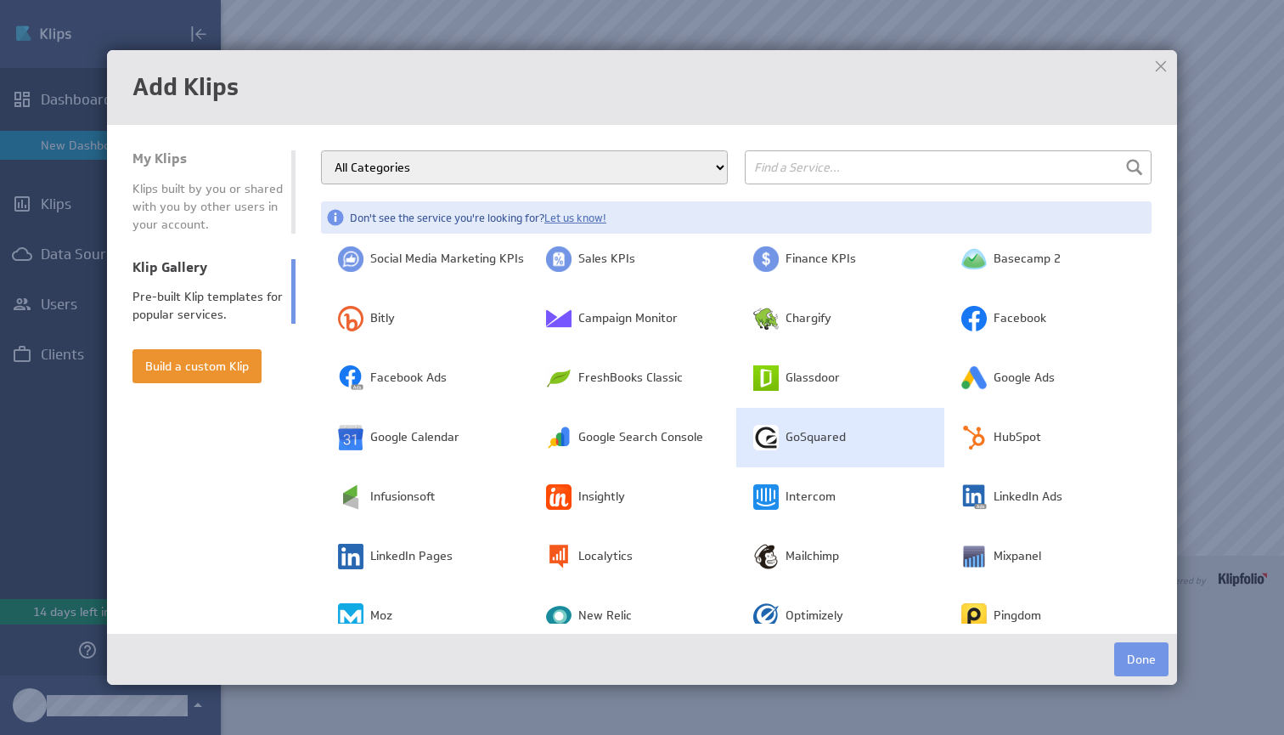
scroll to position [127, 0]
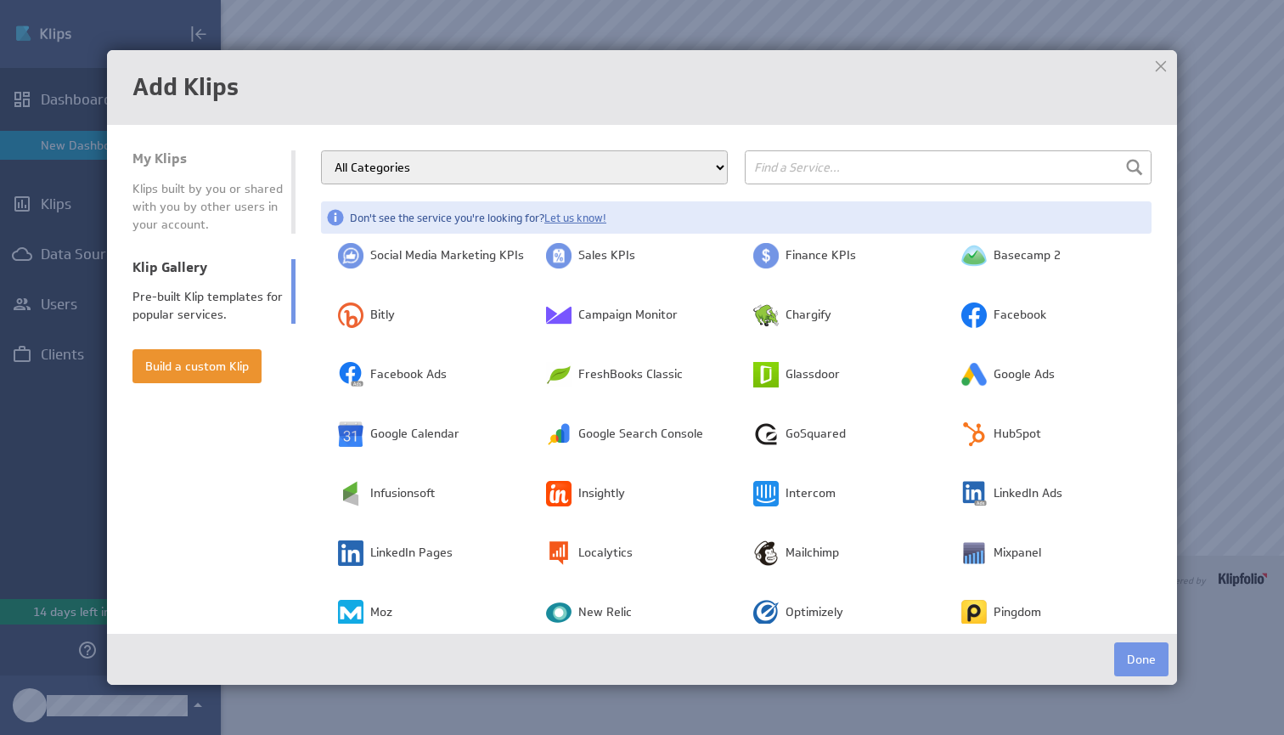
click at [1152, 63] on div at bounding box center [1160, 66] width 25 height 25
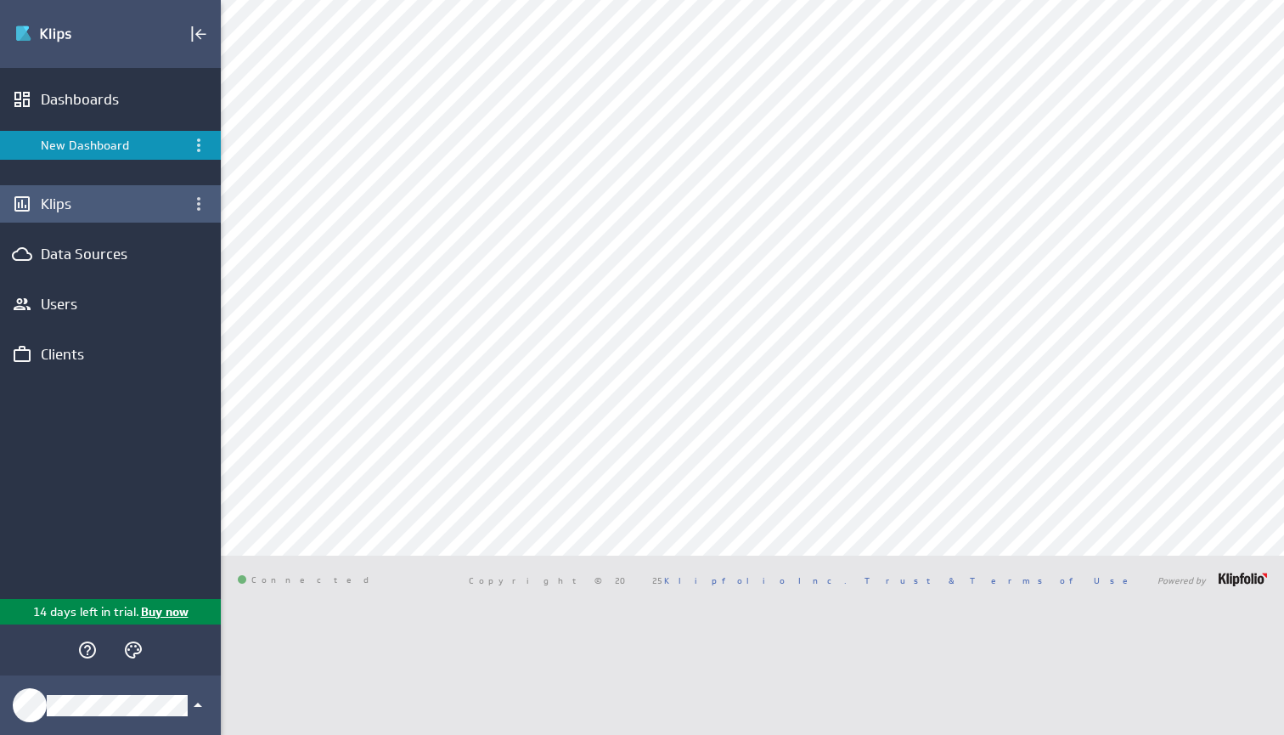
click at [104, 209] on div "Klips" at bounding box center [110, 204] width 139 height 19
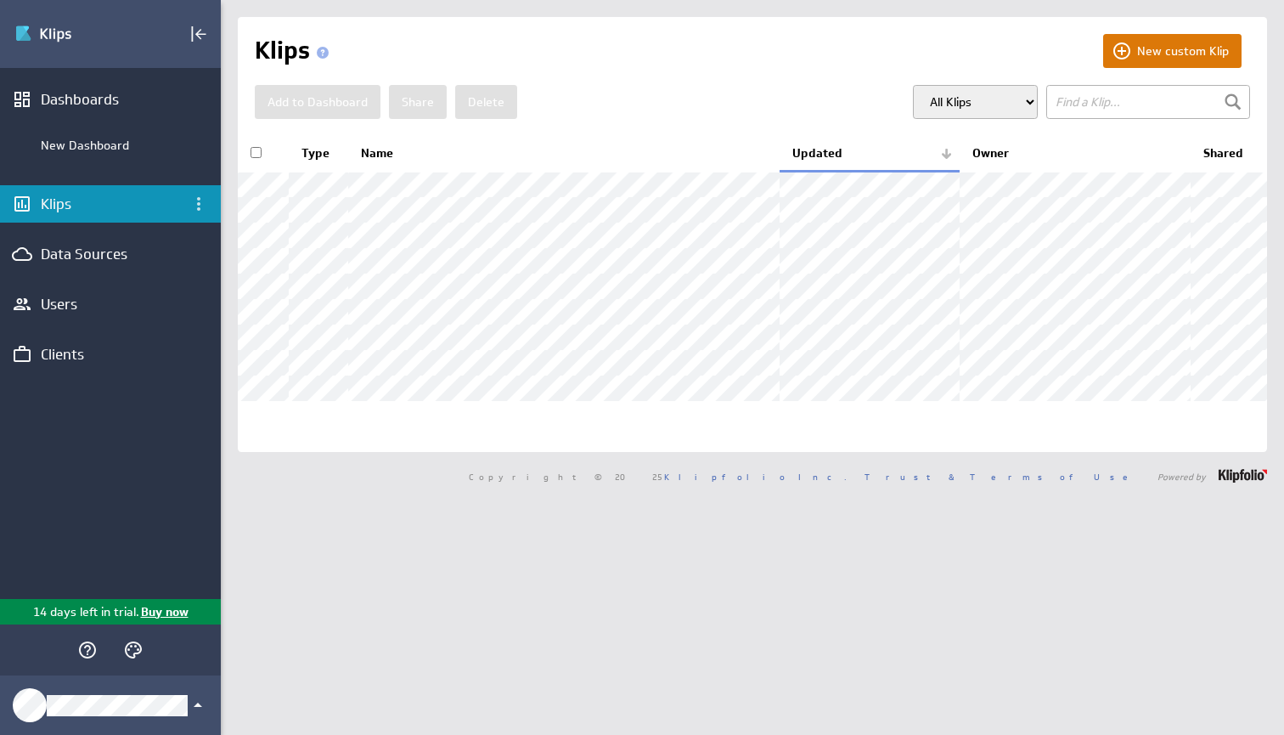
click at [1172, 44] on button "New custom Klip" at bounding box center [1172, 51] width 138 height 34
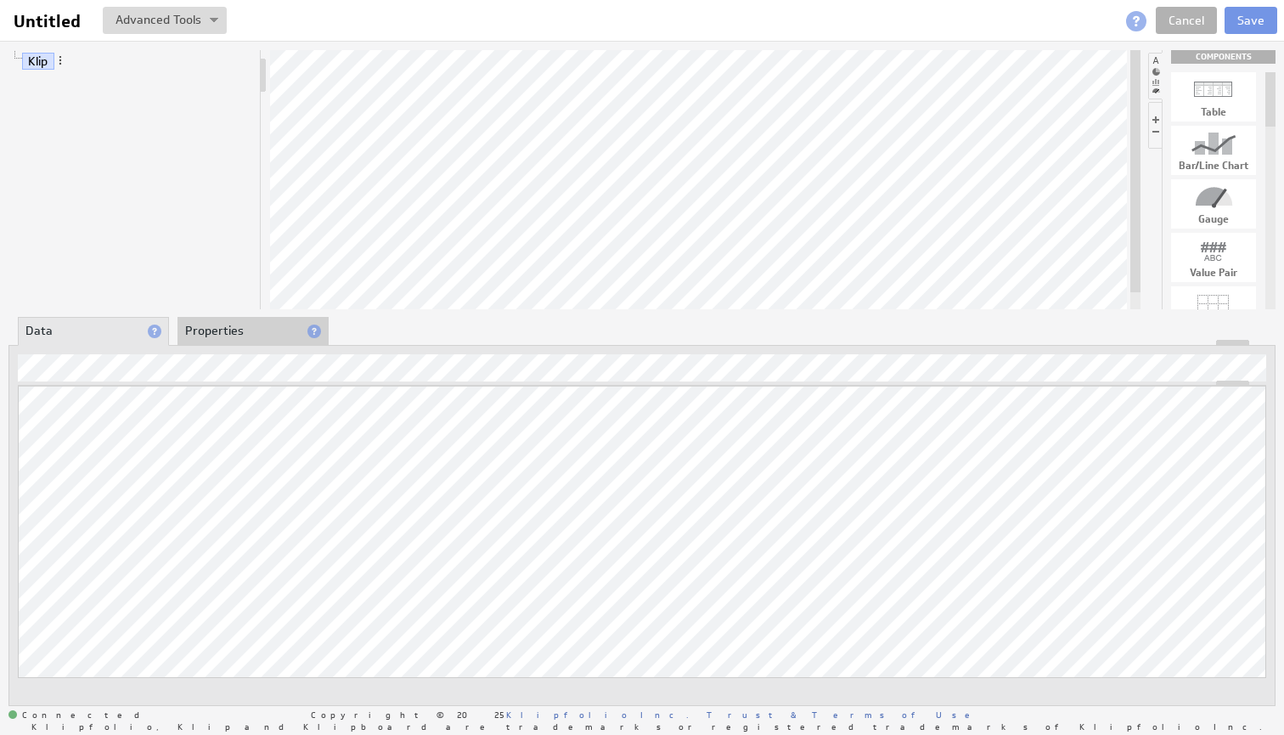
click at [375, 386] on div "Updating... Select a Function ARRAY DATE SELECT SLICE SUM Data Manipulation Log…" at bounding box center [642, 543] width 1249 height 315
drag, startPoint x: 1216, startPoint y: 226, endPoint x: 707, endPoint y: 187, distance: 511.1
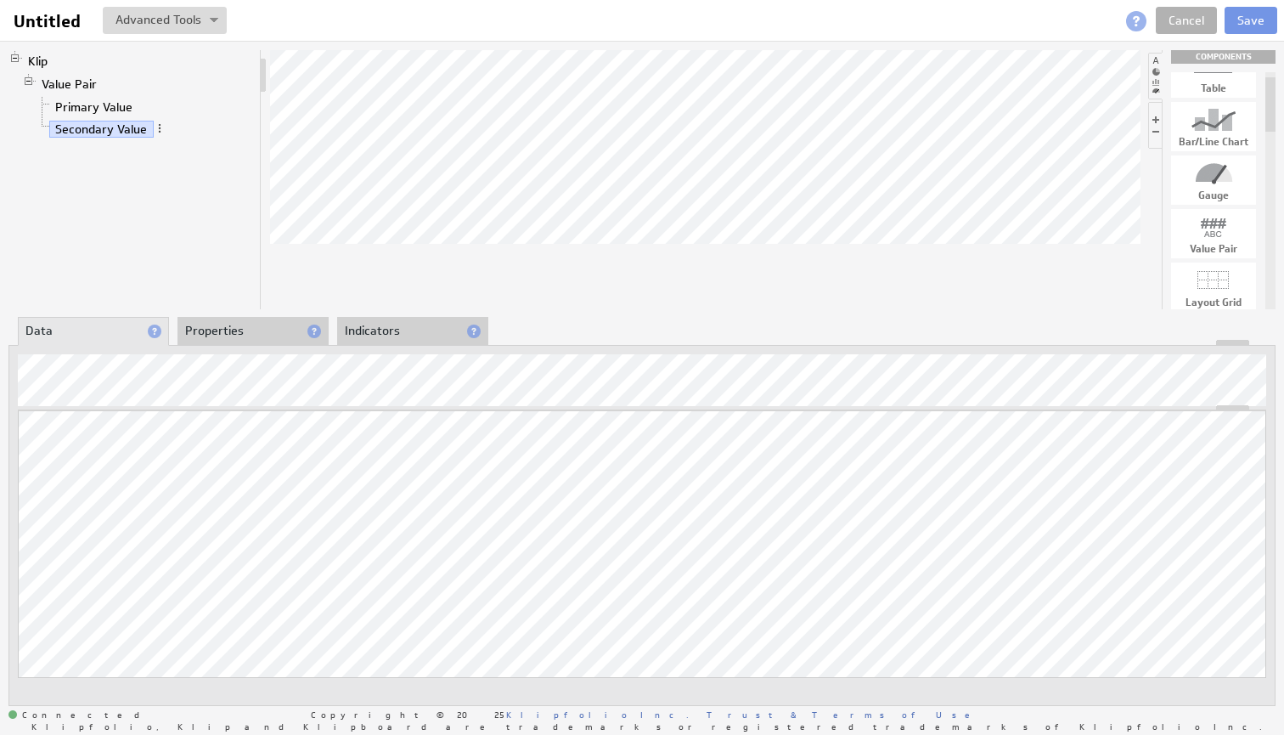
click at [1215, 126] on div at bounding box center [1213, 119] width 85 height 27
drag, startPoint x: 1214, startPoint y: 132, endPoint x: 798, endPoint y: 208, distance: 422.3
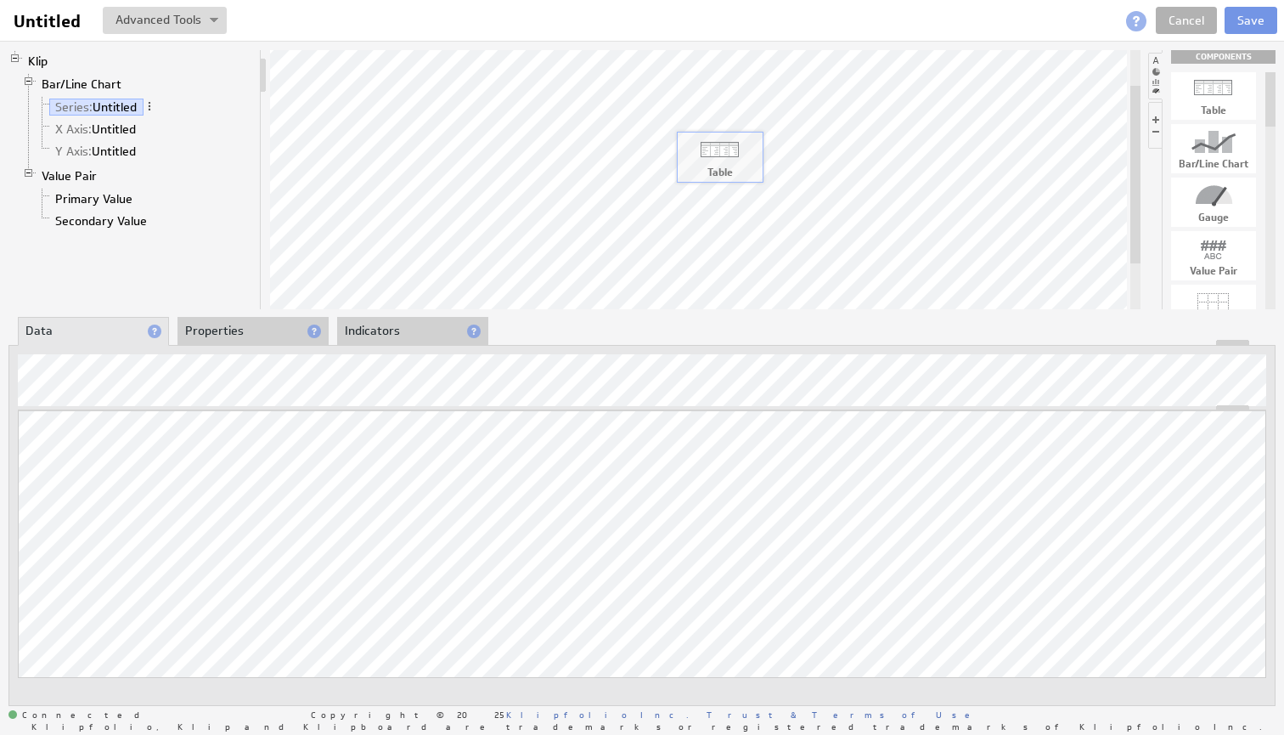
drag, startPoint x: 1223, startPoint y: 104, endPoint x: 729, endPoint y: 166, distance: 498.1
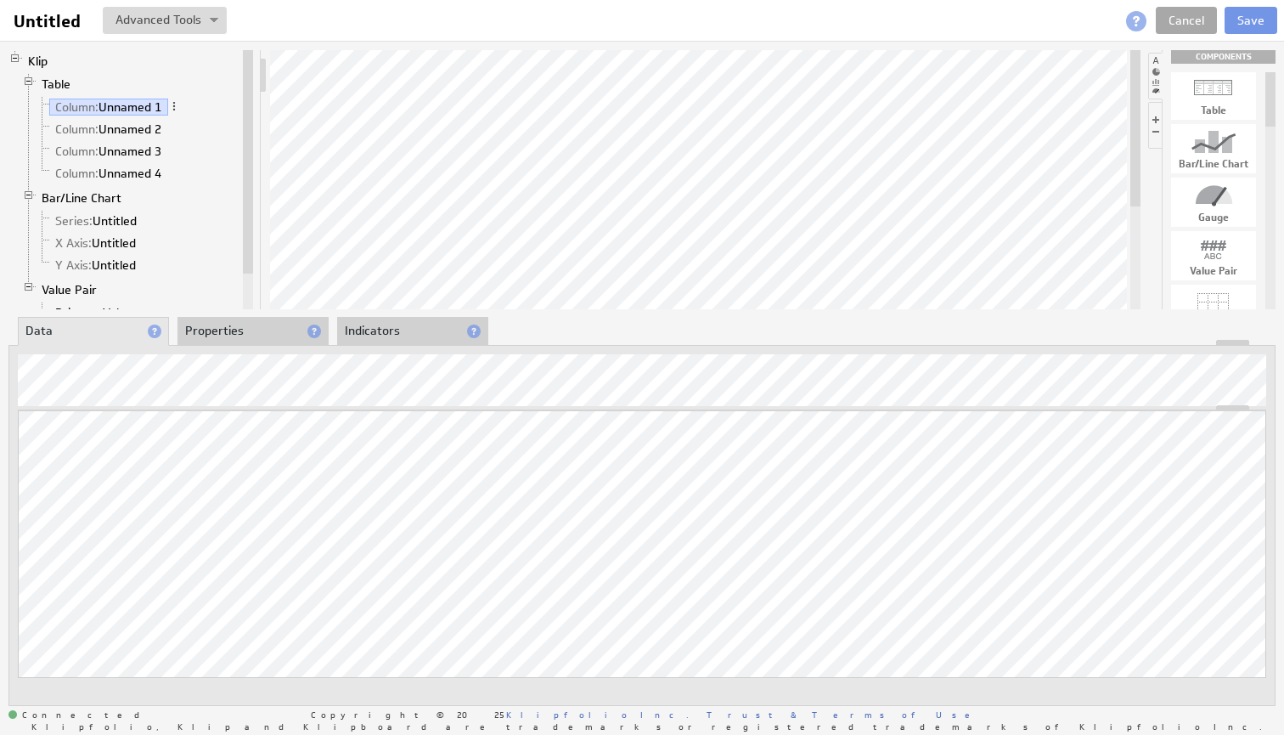
click at [1185, 27] on link "Cancel" at bounding box center [1186, 20] width 61 height 27
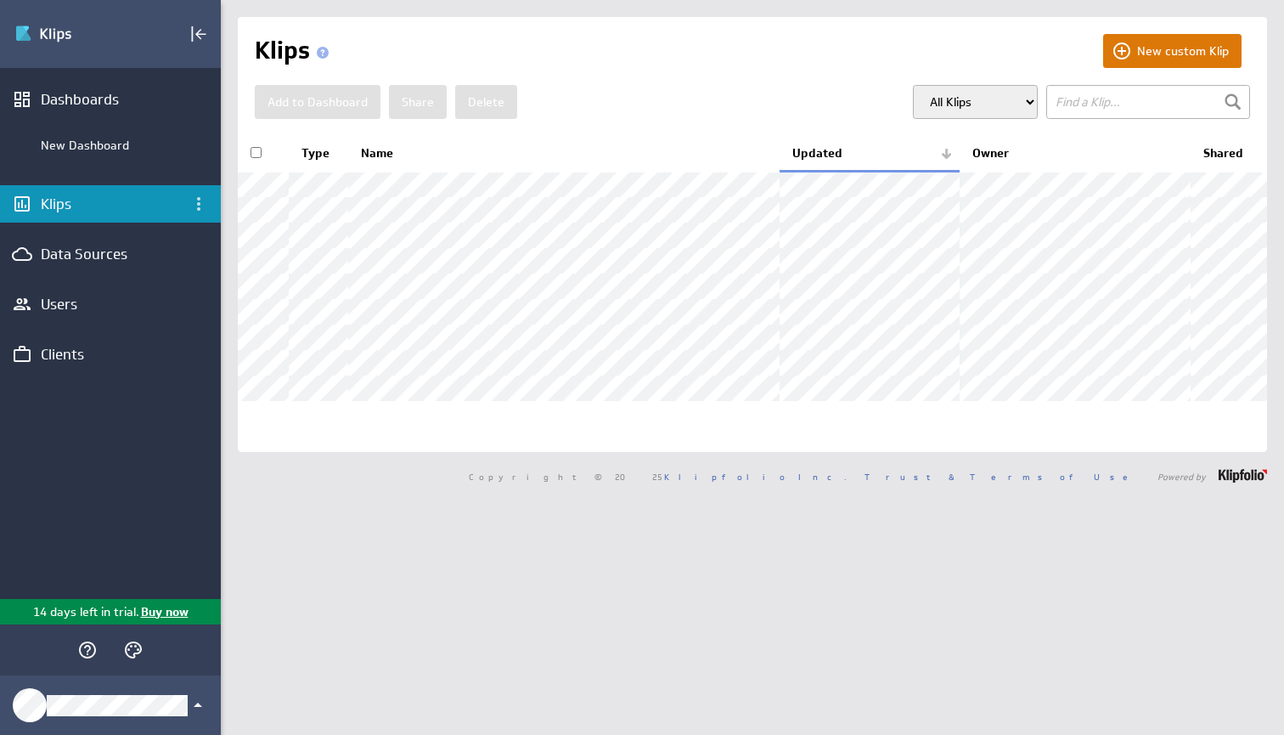
click at [1167, 57] on button "New custom Klip" at bounding box center [1172, 51] width 138 height 34
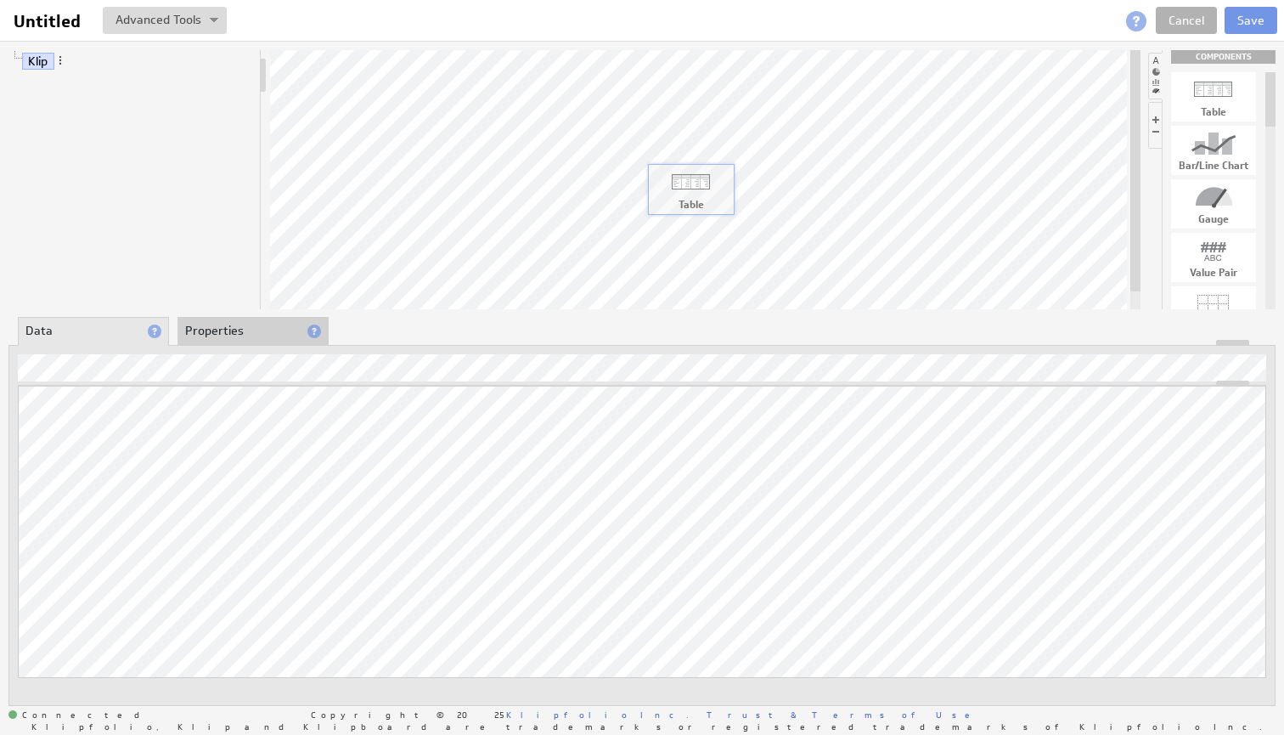
drag, startPoint x: 1217, startPoint y: 89, endPoint x: 686, endPoint y: 178, distance: 538.3
